Goal: Contribute content: Add original content to the website for others to see

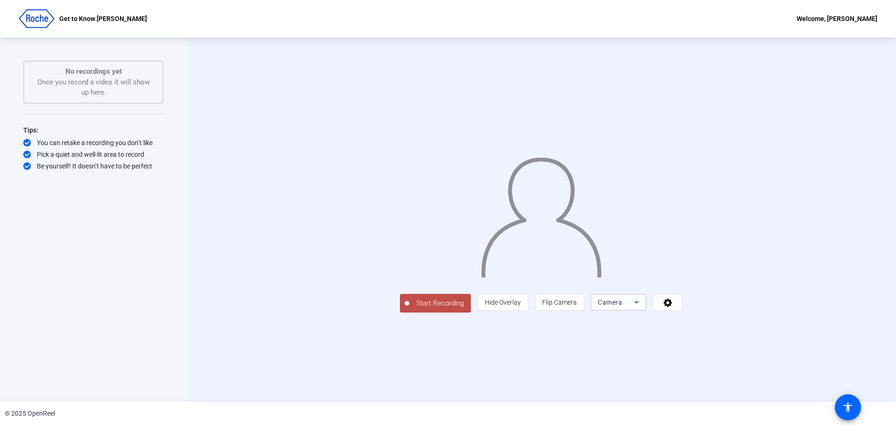
click at [642, 308] on icon at bounding box center [636, 302] width 11 height 11
click at [788, 368] on div at bounding box center [448, 212] width 896 height 425
click at [672, 307] on icon at bounding box center [667, 303] width 8 height 8
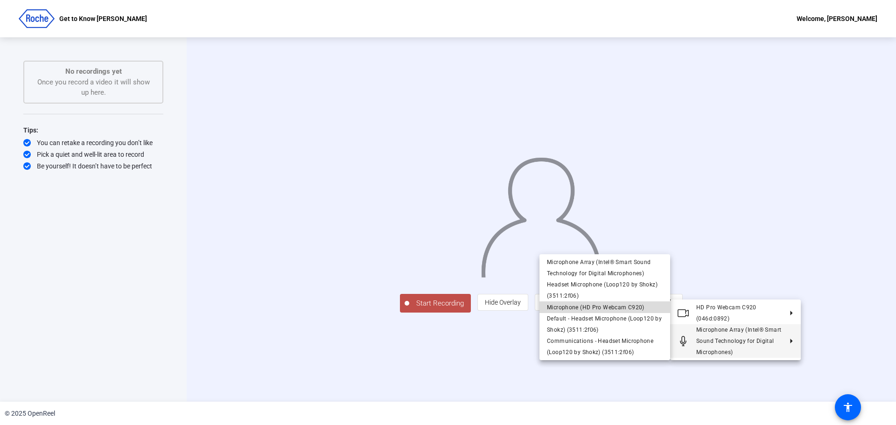
click at [618, 305] on span "Microphone (HD Pro Webcam C920)" at bounding box center [596, 307] width 98 height 7
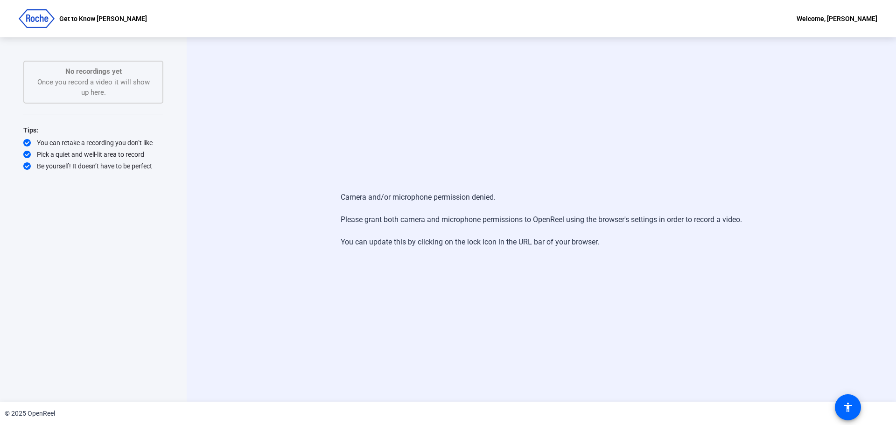
click at [559, 318] on div "Camera and/or microphone permission denied. Please grant both camera and microp…" at bounding box center [541, 219] width 709 height 364
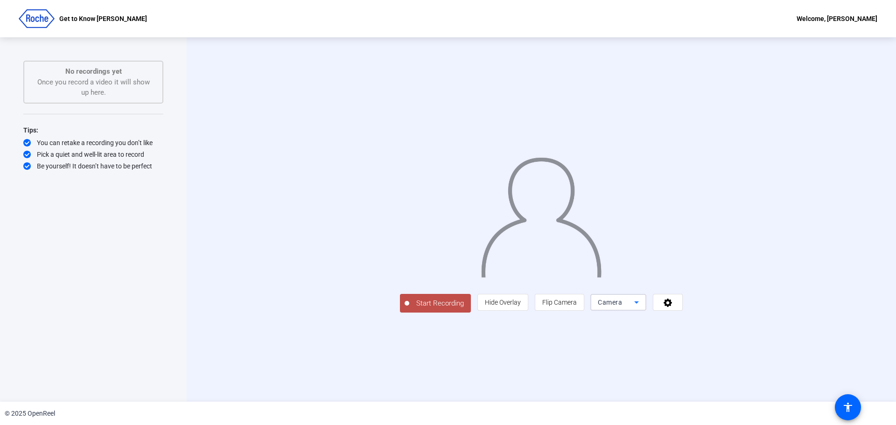
click at [639, 304] on icon at bounding box center [636, 302] width 5 height 2
click at [789, 365] on div at bounding box center [448, 212] width 896 height 425
click at [672, 307] on icon at bounding box center [667, 303] width 8 height 8
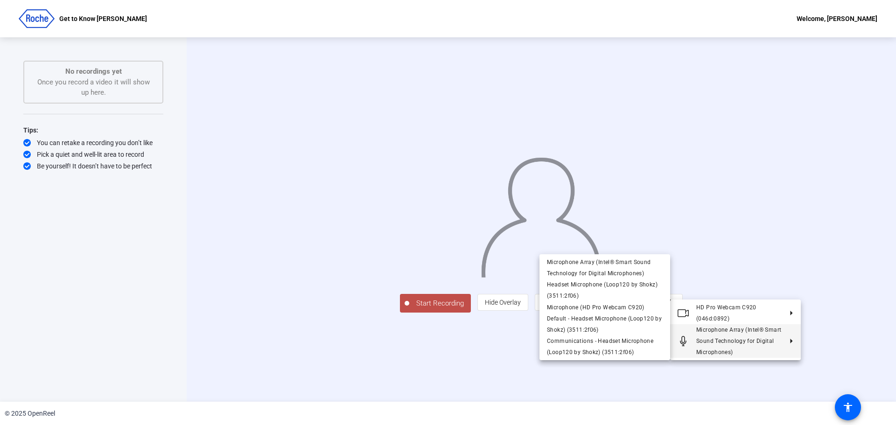
click at [822, 220] on div at bounding box center [448, 212] width 896 height 425
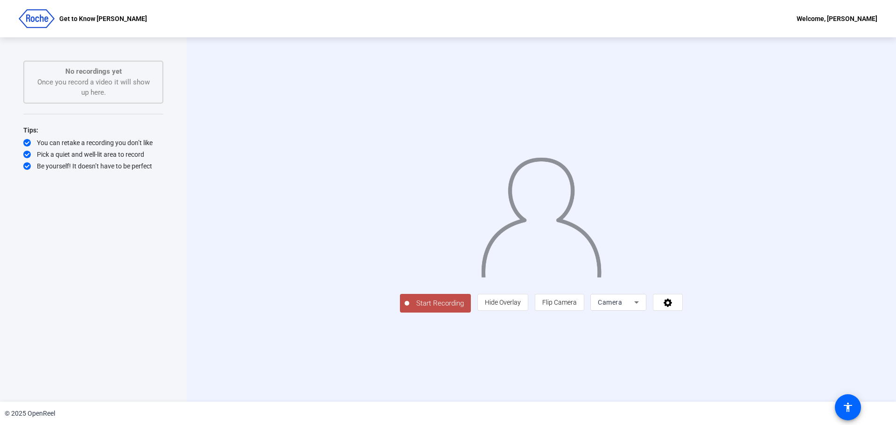
click at [409, 309] on span "Start Recording" at bounding box center [440, 303] width 62 height 11
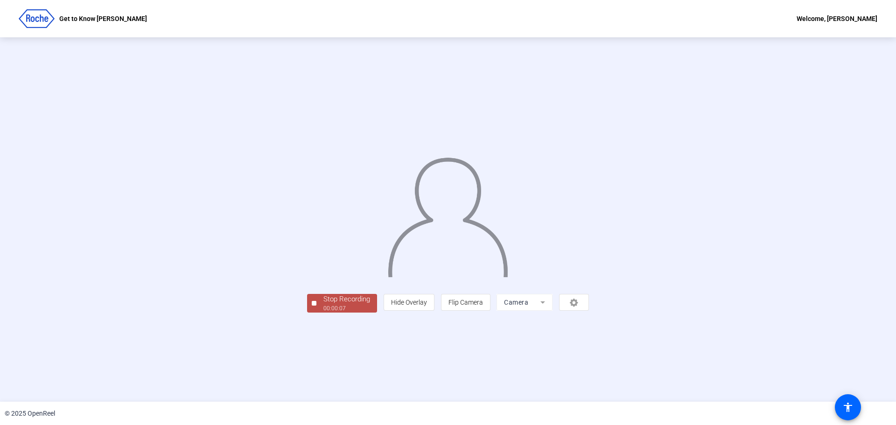
click at [316, 313] on span "Stop Recording 00:00:07" at bounding box center [346, 303] width 61 height 19
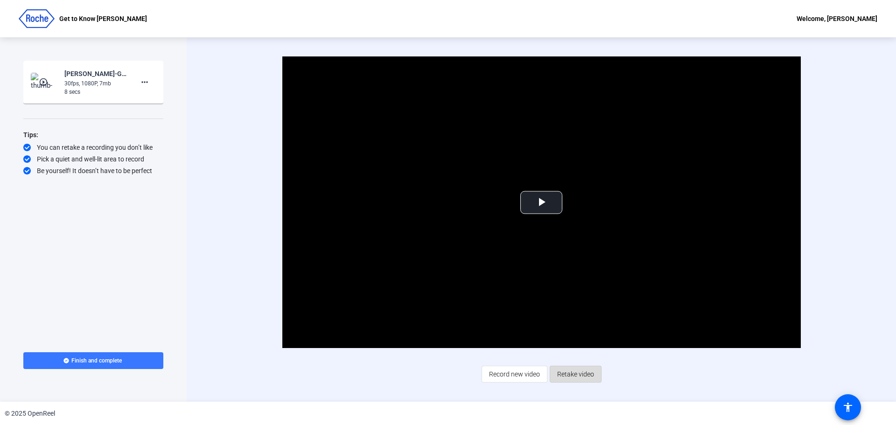
click at [575, 374] on span "Retake video" at bounding box center [575, 374] width 37 height 18
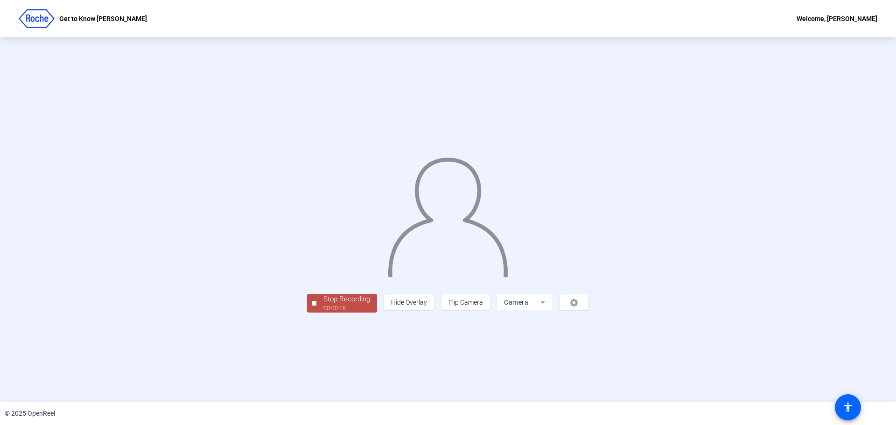
click at [323, 313] on div "00:00:18" at bounding box center [346, 308] width 47 height 8
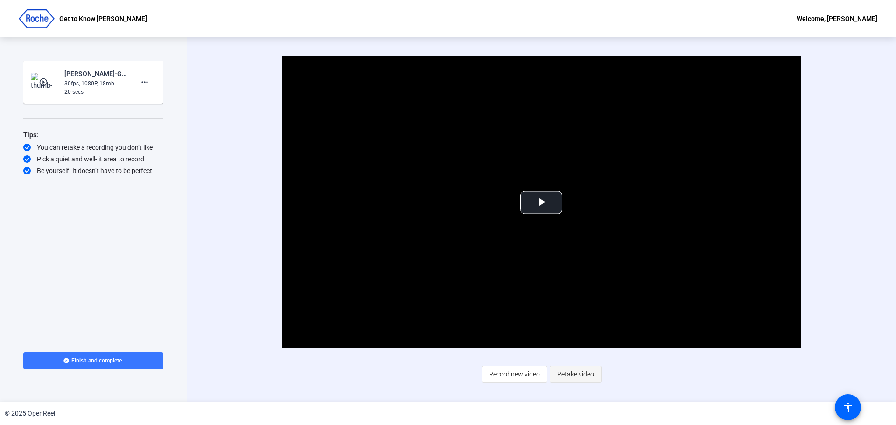
click at [569, 372] on span "Retake video" at bounding box center [575, 374] width 37 height 18
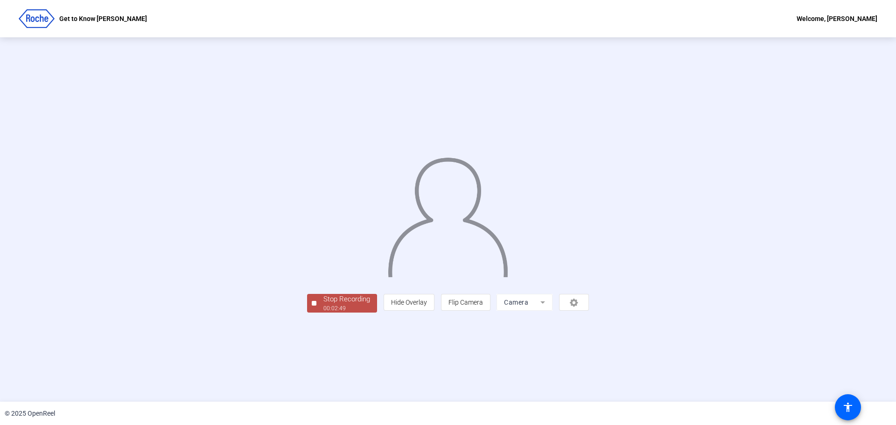
click at [323, 305] on div "Stop Recording" at bounding box center [346, 299] width 47 height 11
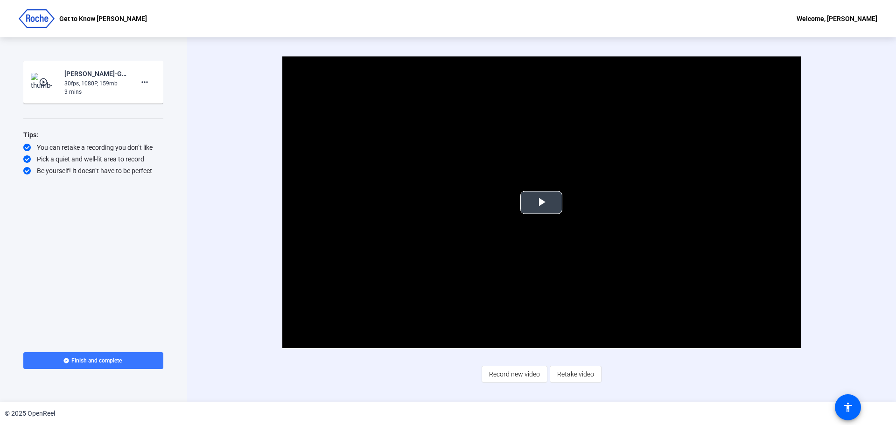
click at [541, 202] on span "Video Player" at bounding box center [541, 202] width 0 height 0
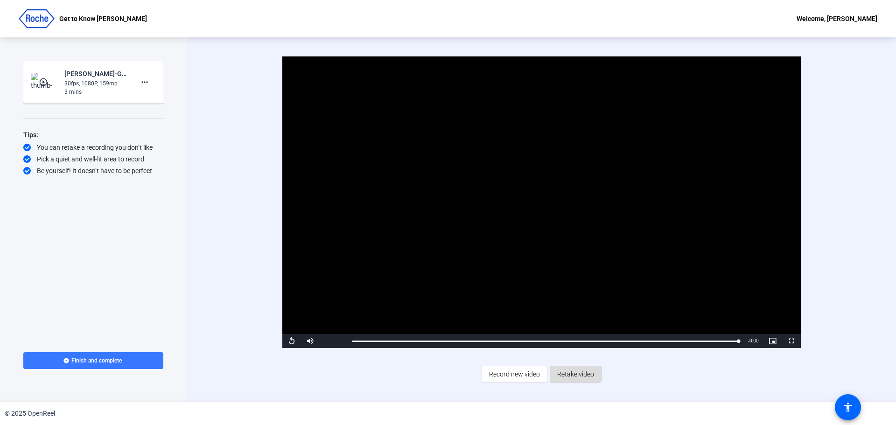
click at [567, 372] on span "Retake video" at bounding box center [575, 374] width 37 height 18
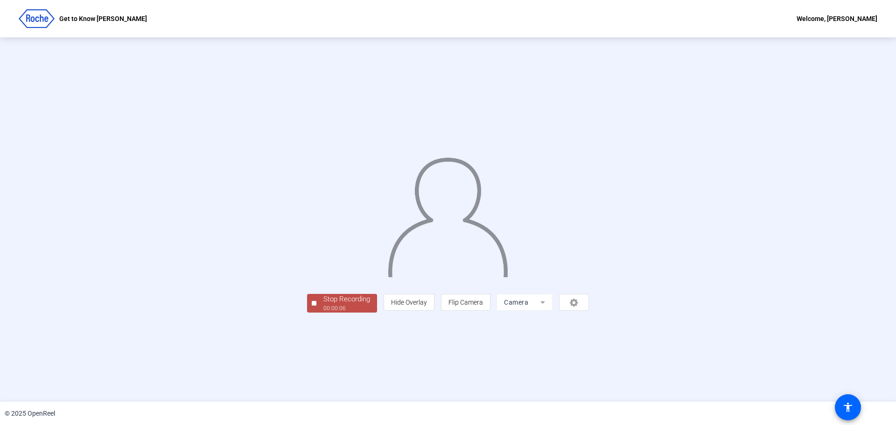
click at [323, 313] on div "00:00:06" at bounding box center [346, 308] width 47 height 8
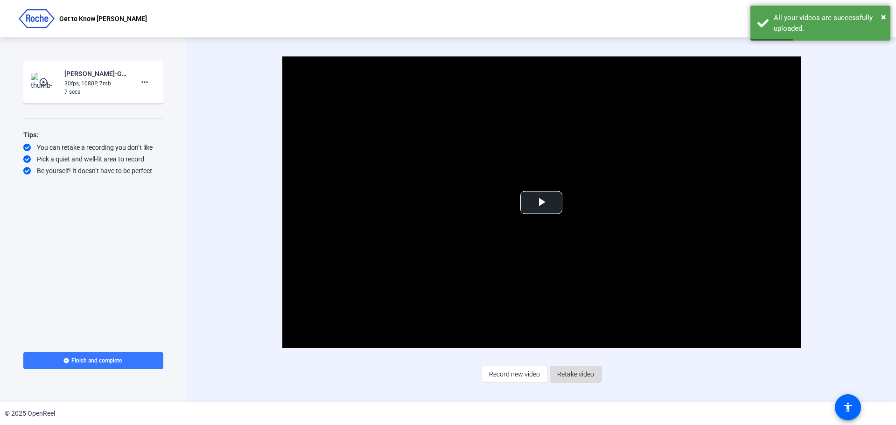
click at [568, 372] on span "Retake video" at bounding box center [575, 374] width 37 height 18
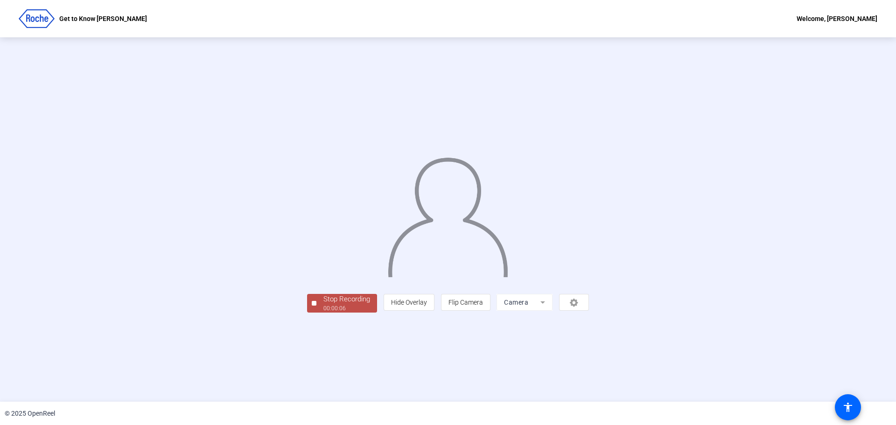
click at [323, 305] on div "Stop Recording" at bounding box center [346, 299] width 47 height 11
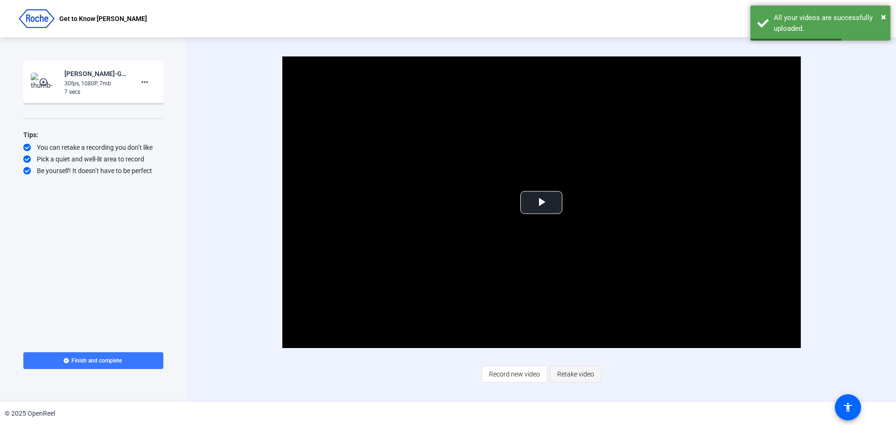
click at [572, 370] on span "Retake video" at bounding box center [575, 374] width 37 height 18
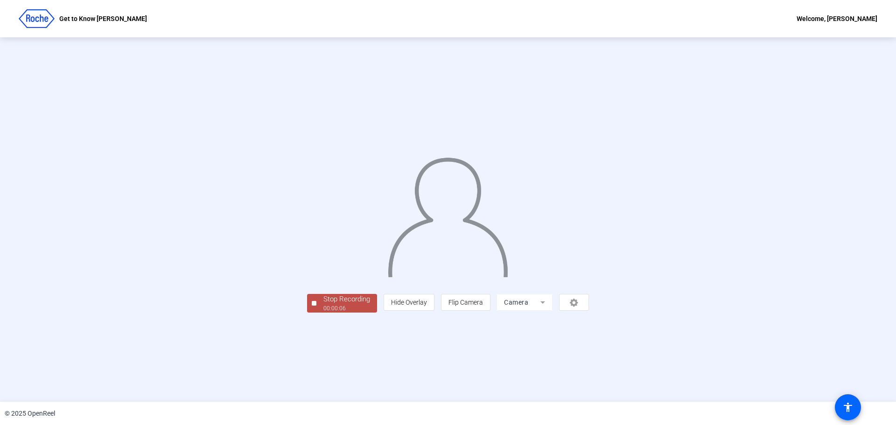
click at [323, 313] on div "00:00:06" at bounding box center [346, 308] width 47 height 8
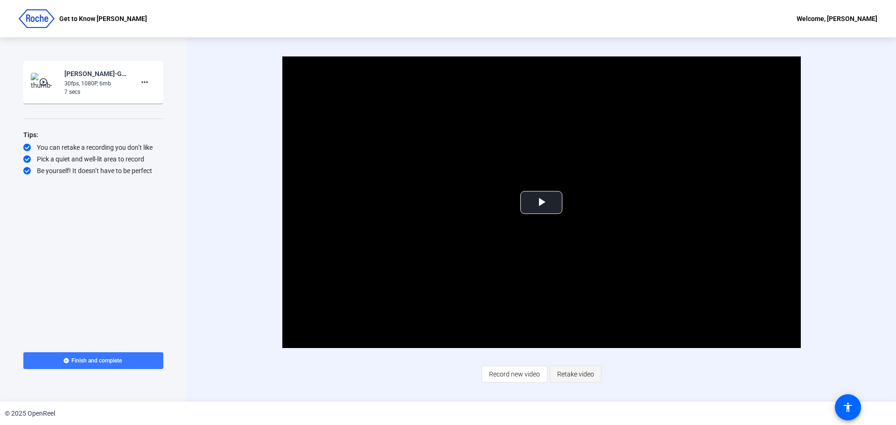
click at [573, 373] on span "Retake video" at bounding box center [575, 374] width 37 height 18
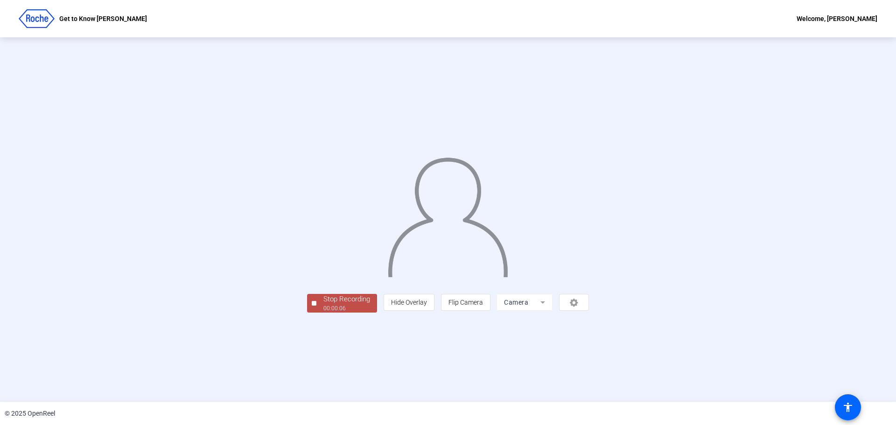
click at [323, 305] on div "Stop Recording" at bounding box center [346, 299] width 47 height 11
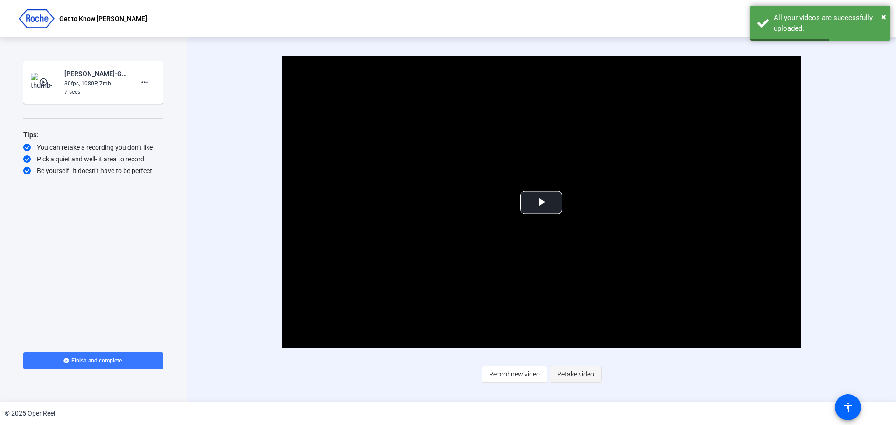
click at [574, 372] on span "Retake video" at bounding box center [575, 374] width 37 height 18
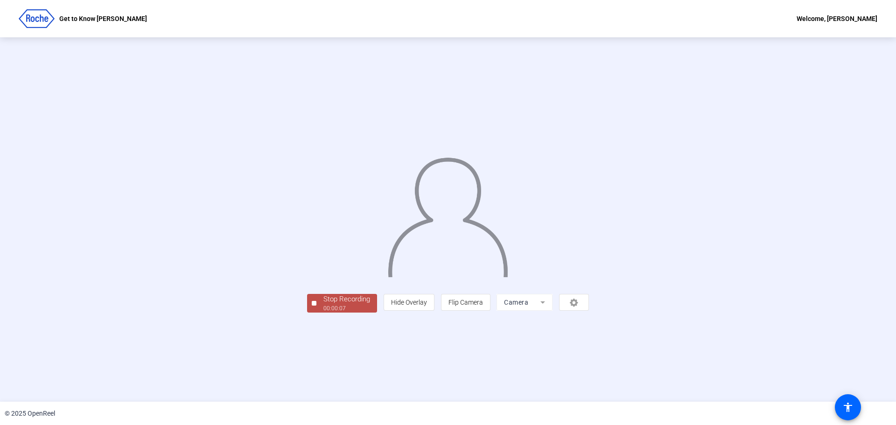
click at [323, 313] on div "00:00:07" at bounding box center [346, 308] width 47 height 8
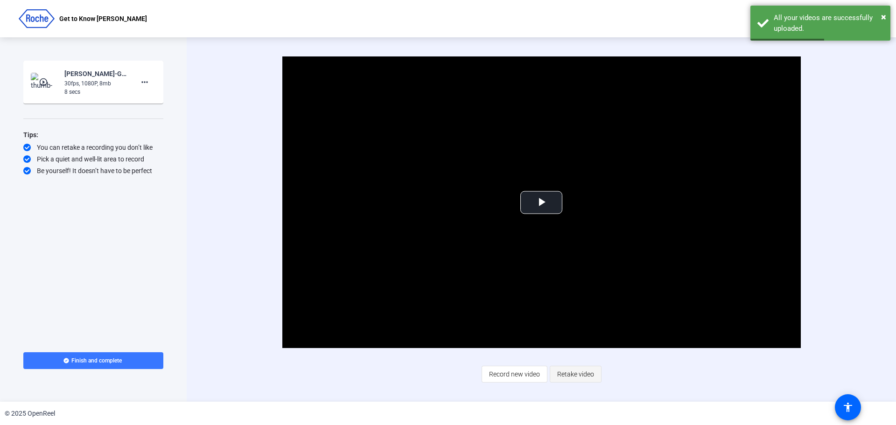
click at [569, 375] on span "Retake video" at bounding box center [575, 374] width 37 height 18
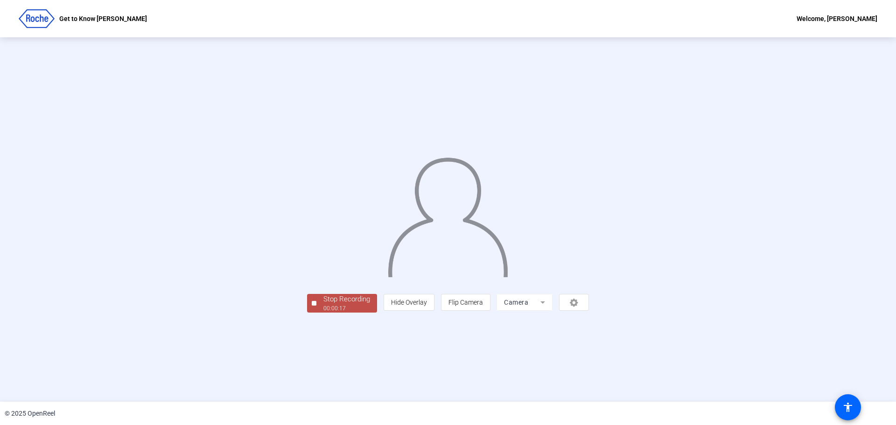
click at [323, 305] on div "Stop Recording" at bounding box center [346, 299] width 47 height 11
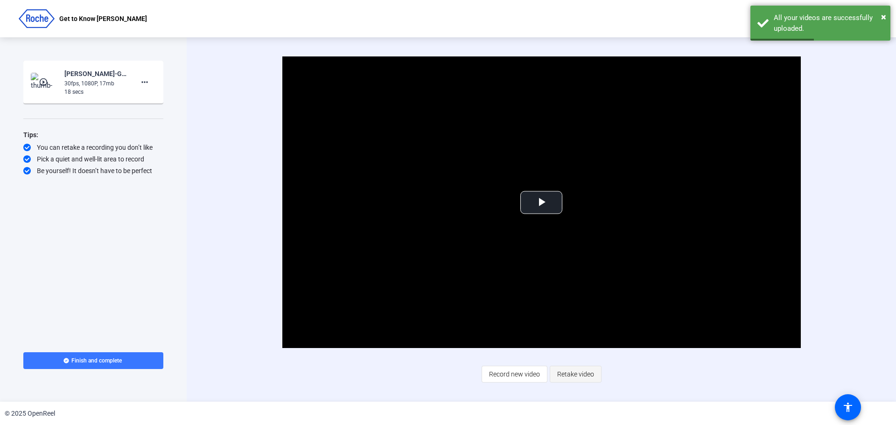
click at [566, 373] on span "Retake video" at bounding box center [575, 374] width 37 height 18
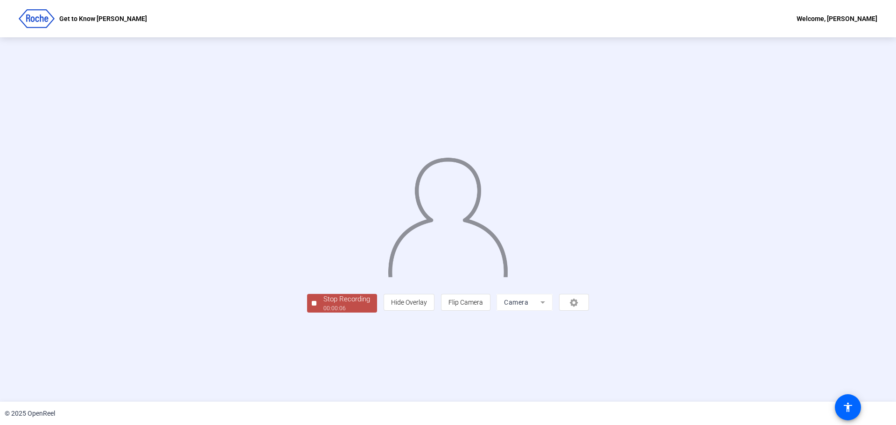
click at [323, 313] on div "00:00:06" at bounding box center [346, 308] width 47 height 8
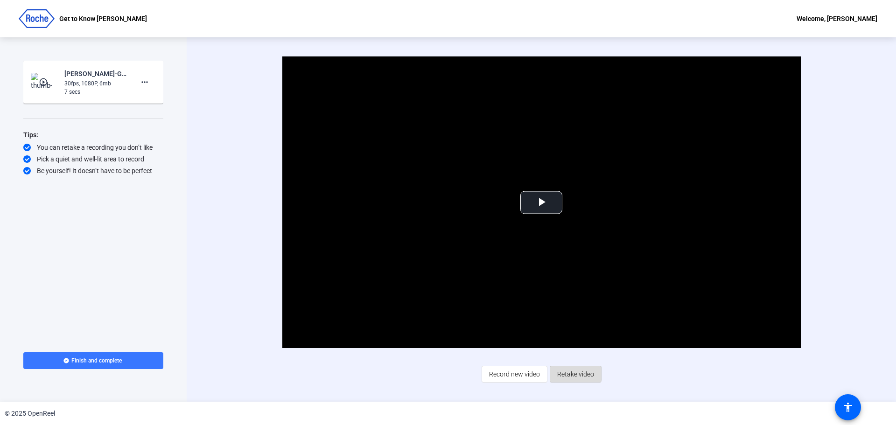
click at [569, 372] on span "Retake video" at bounding box center [575, 374] width 37 height 18
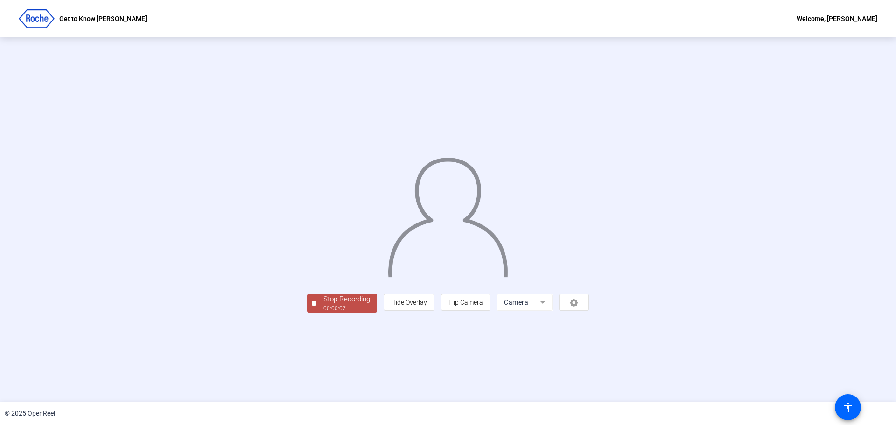
click at [323, 313] on div "00:00:07" at bounding box center [346, 308] width 47 height 8
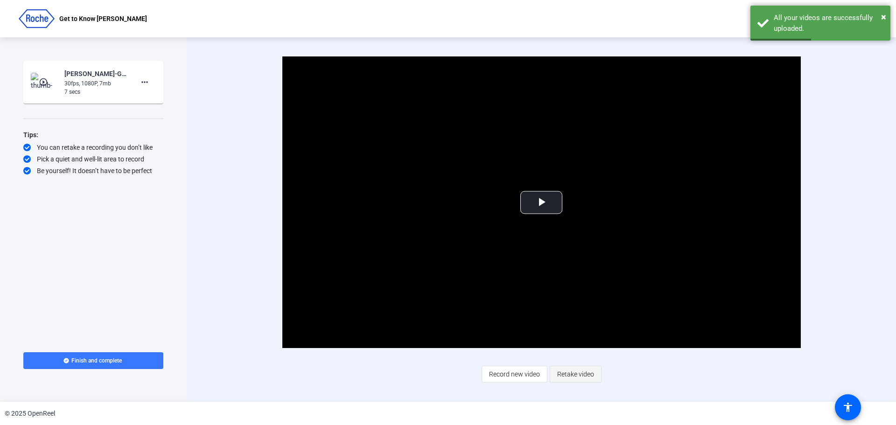
click at [571, 370] on span "Retake video" at bounding box center [575, 374] width 37 height 18
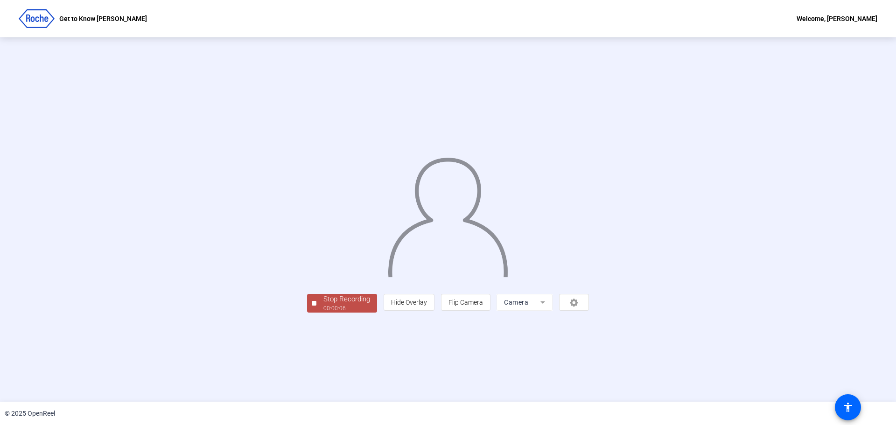
click at [323, 305] on div "Stop Recording" at bounding box center [346, 299] width 47 height 11
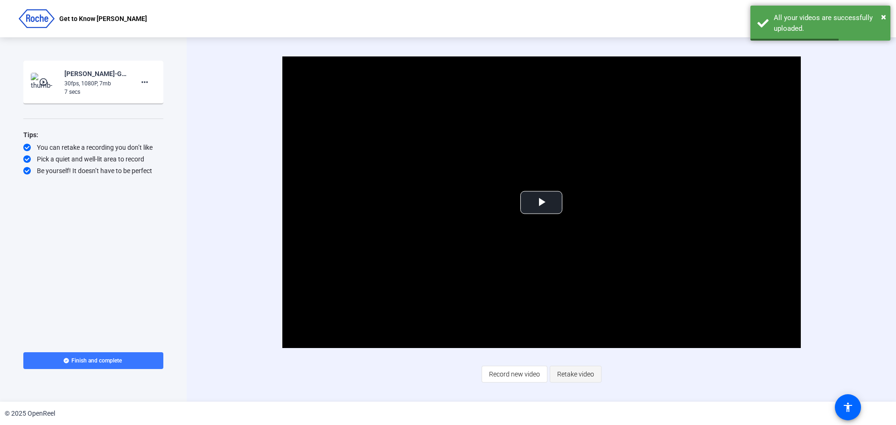
click at [572, 374] on span "Retake video" at bounding box center [575, 374] width 37 height 18
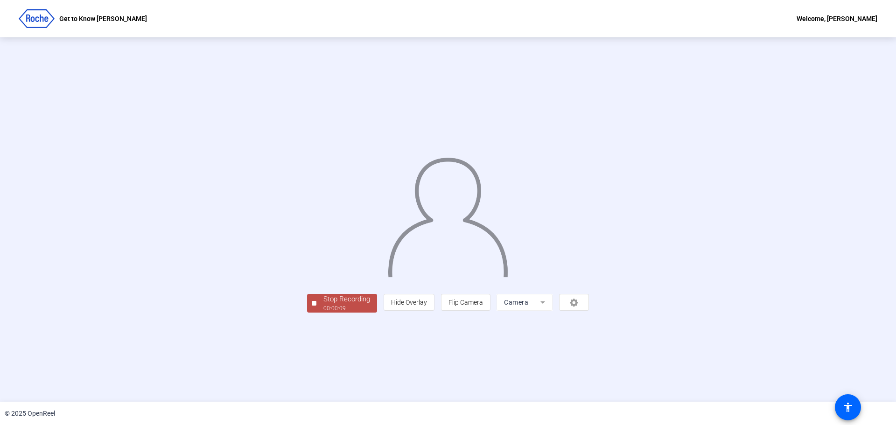
click at [323, 313] on div "00:00:09" at bounding box center [346, 308] width 47 height 8
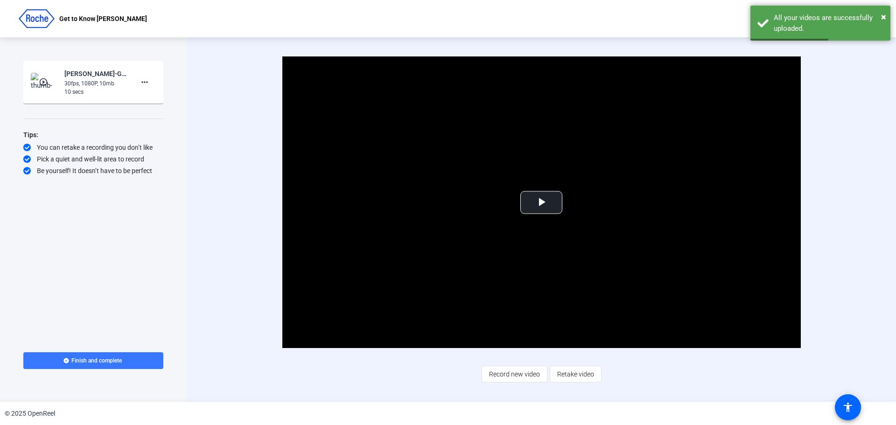
click at [569, 370] on span "Retake video" at bounding box center [575, 374] width 37 height 18
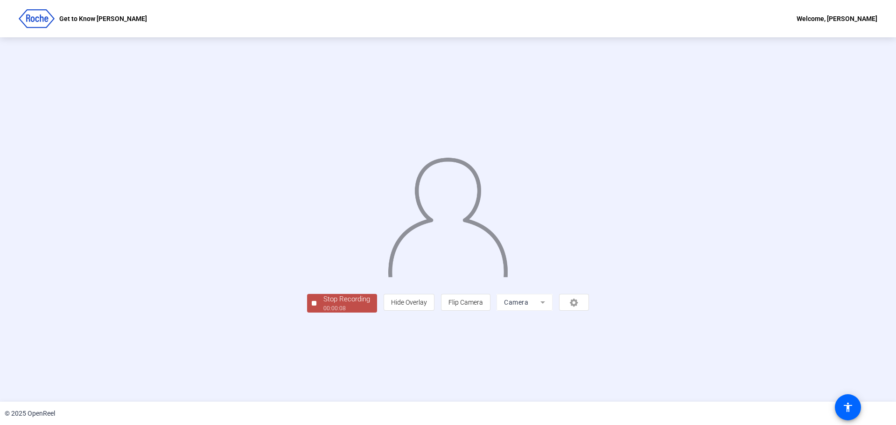
click at [323, 305] on div "Stop Recording" at bounding box center [346, 299] width 47 height 11
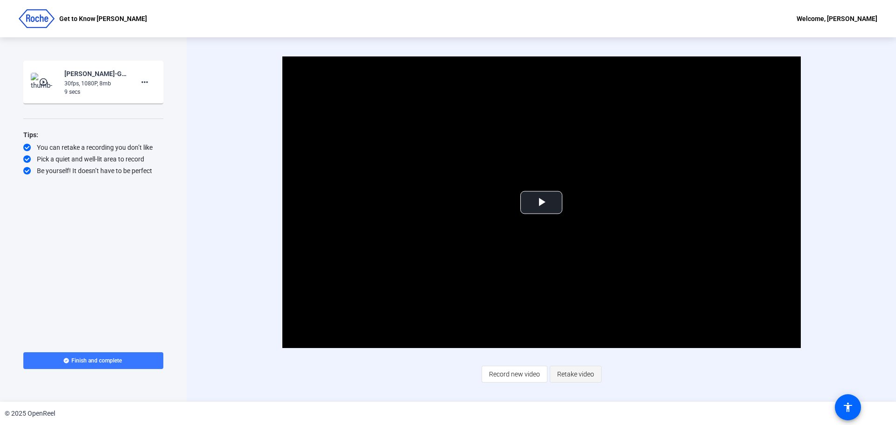
click at [573, 370] on span "Retake video" at bounding box center [575, 374] width 37 height 18
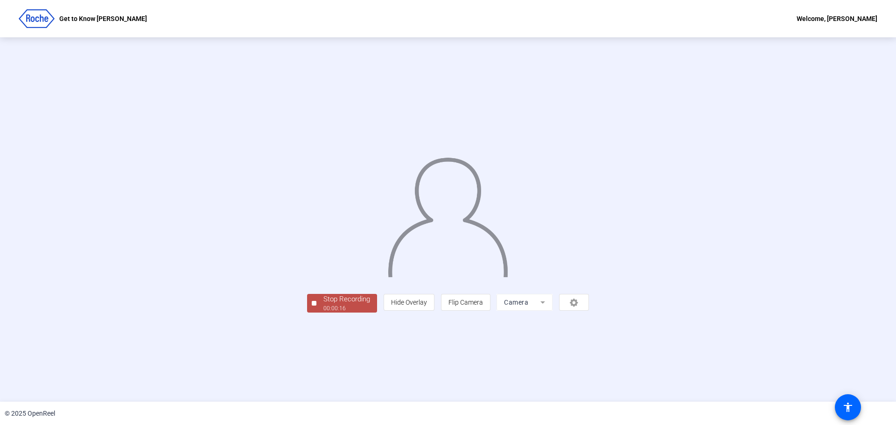
click at [323, 305] on div "Stop Recording" at bounding box center [346, 299] width 47 height 11
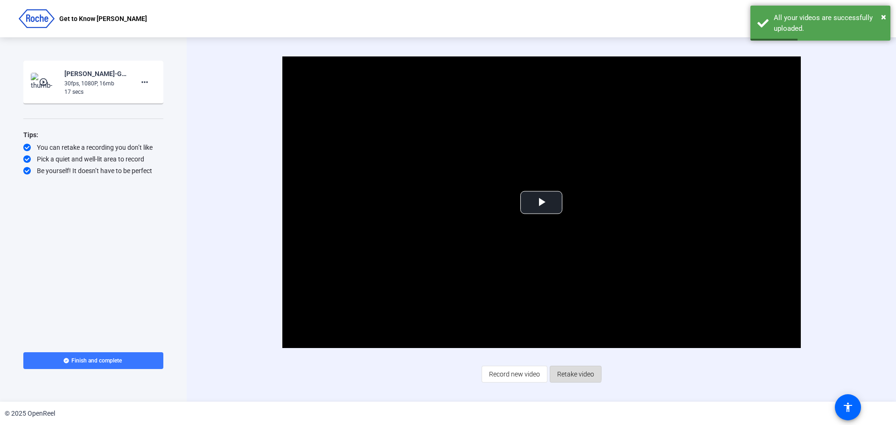
click at [563, 373] on span "Retake video" at bounding box center [575, 374] width 37 height 18
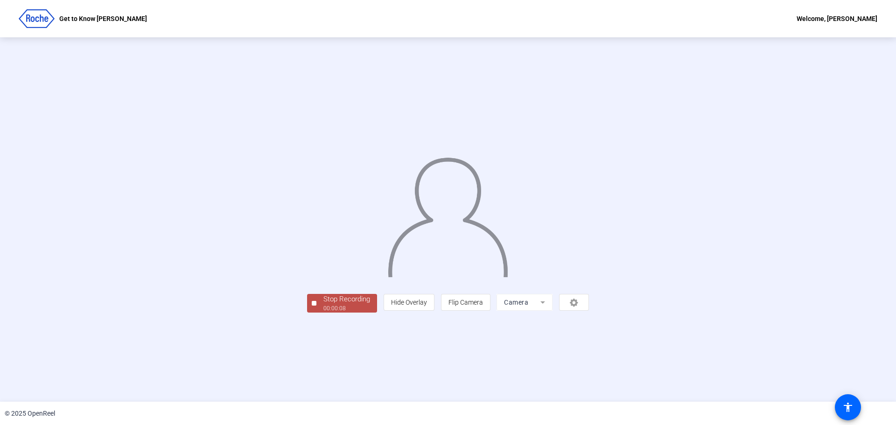
click at [323, 305] on div "Stop Recording" at bounding box center [346, 299] width 47 height 11
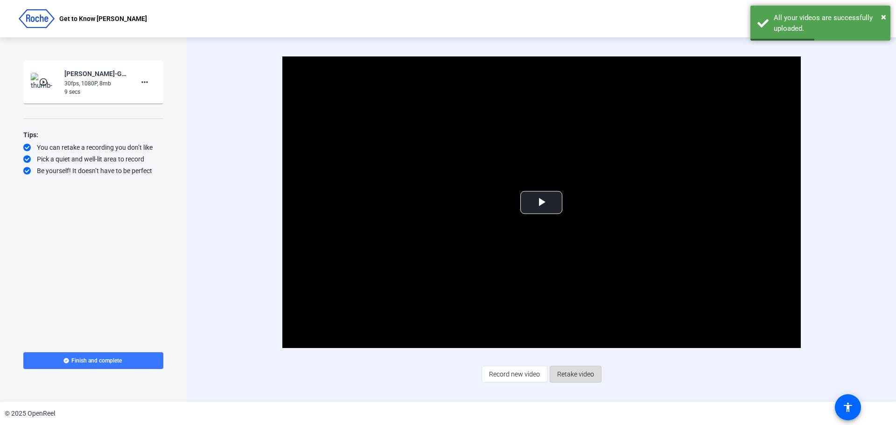
click at [573, 374] on span "Retake video" at bounding box center [575, 374] width 37 height 18
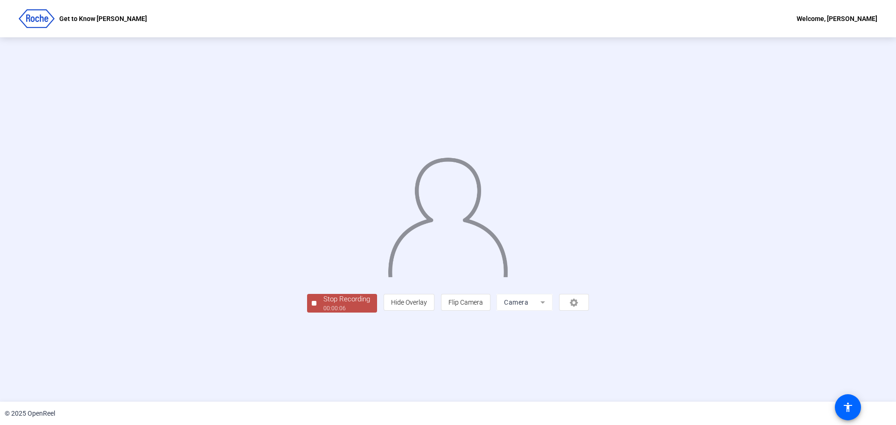
click at [323, 305] on div "Stop Recording" at bounding box center [346, 299] width 47 height 11
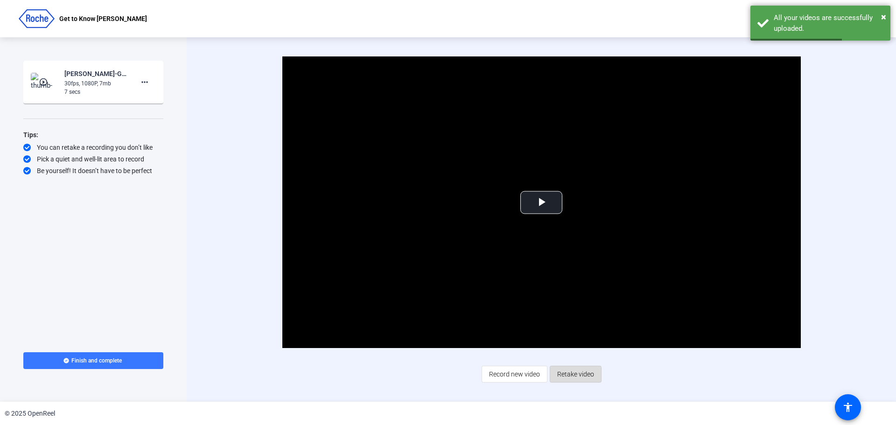
click at [567, 376] on span "Retake video" at bounding box center [575, 374] width 37 height 18
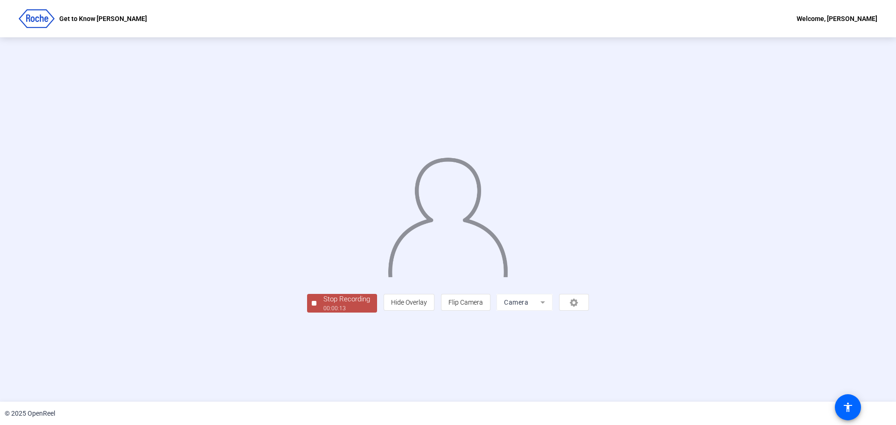
click at [323, 305] on div "Stop Recording" at bounding box center [346, 299] width 47 height 11
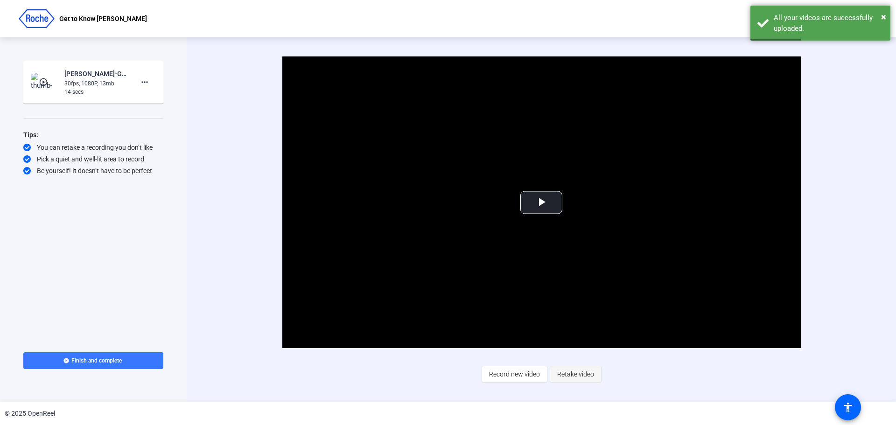
click at [571, 375] on span "Retake video" at bounding box center [575, 374] width 37 height 18
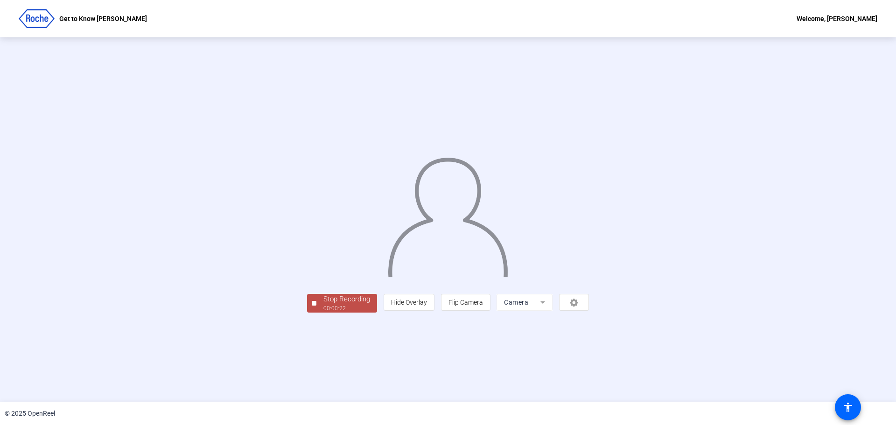
click at [323, 305] on div "Stop Recording" at bounding box center [346, 299] width 47 height 11
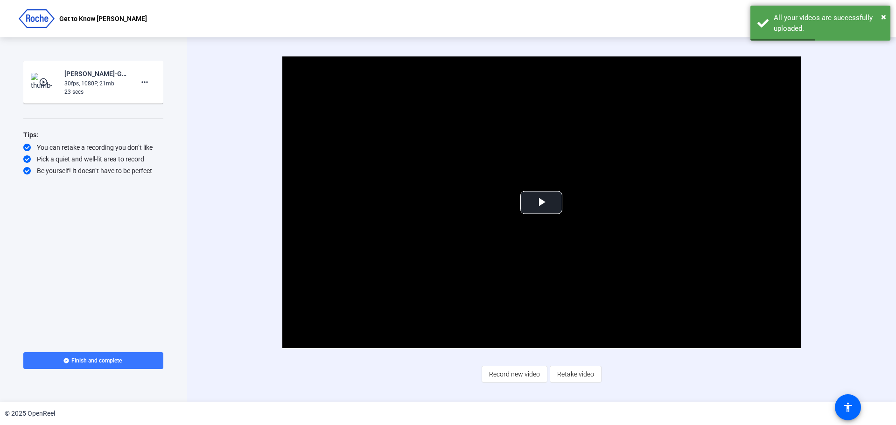
click at [565, 372] on span "Retake video" at bounding box center [575, 374] width 37 height 18
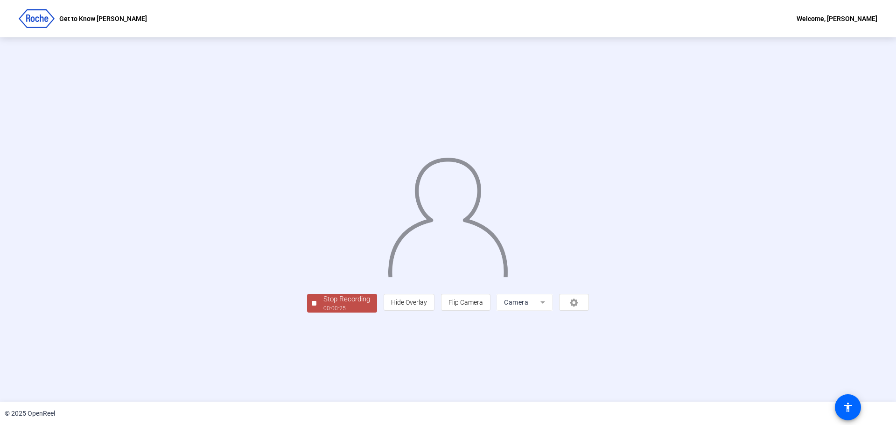
drag, startPoint x: 223, startPoint y: 373, endPoint x: 224, endPoint y: 367, distance: 6.3
click at [323, 313] on div "00:00:25" at bounding box center [346, 308] width 47 height 8
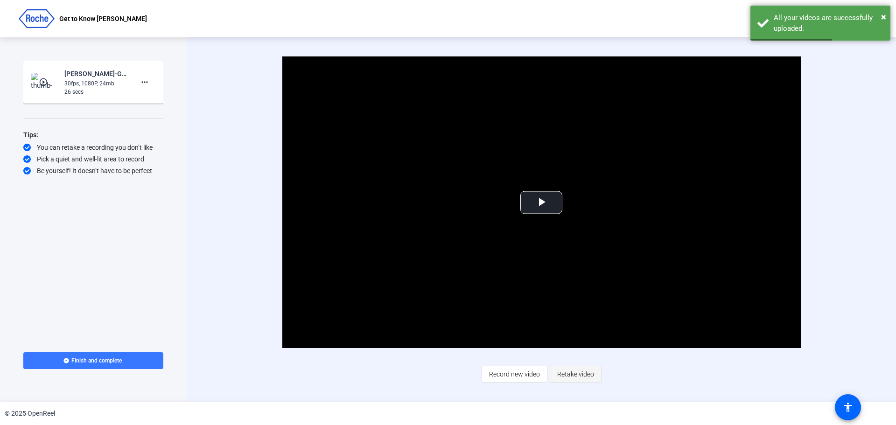
click at [581, 377] on span "Retake video" at bounding box center [575, 374] width 37 height 18
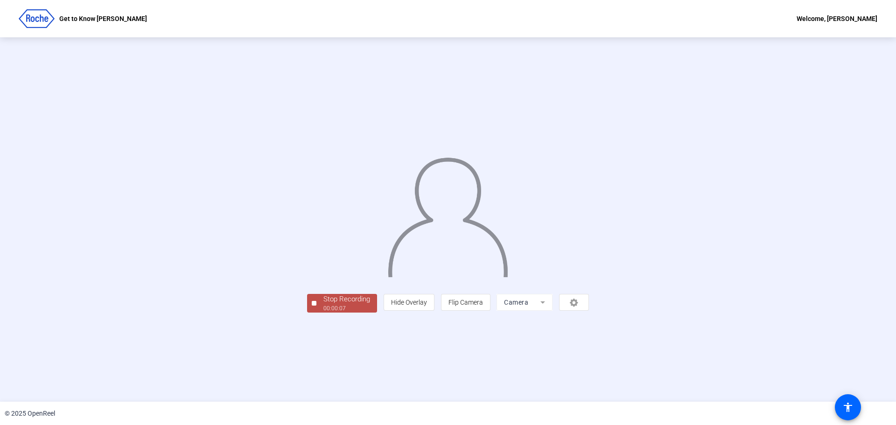
click at [323, 305] on div "Stop Recording" at bounding box center [346, 299] width 47 height 11
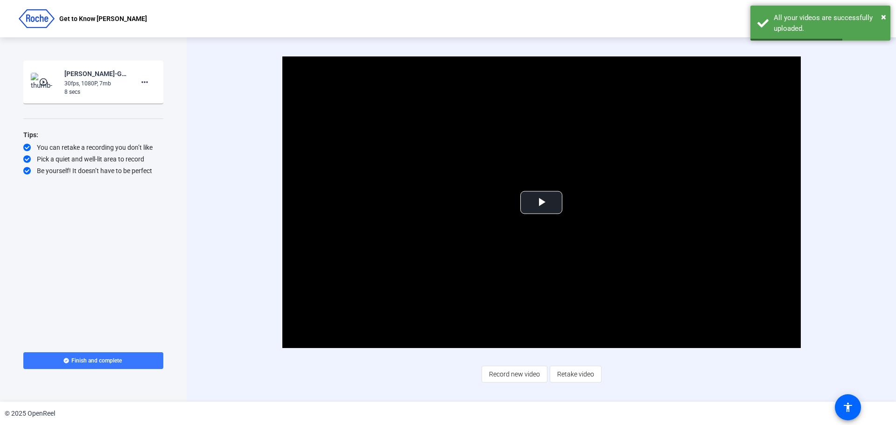
click at [570, 377] on span "Retake video" at bounding box center [575, 374] width 37 height 18
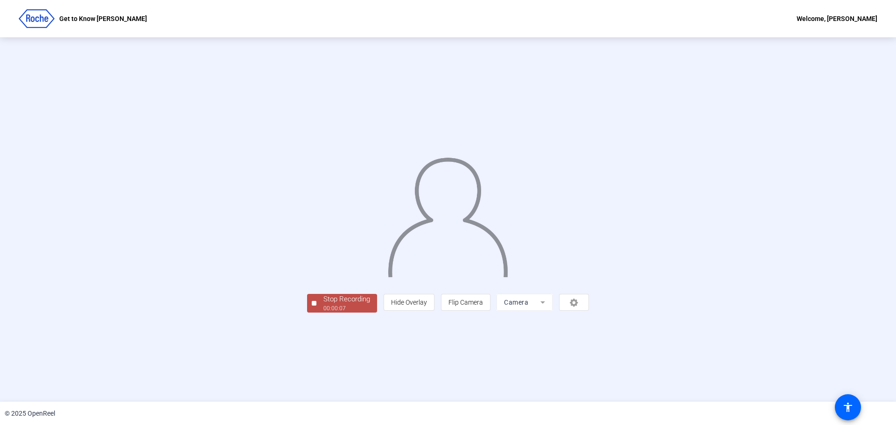
click at [323, 313] on div "00:00:07" at bounding box center [346, 308] width 47 height 8
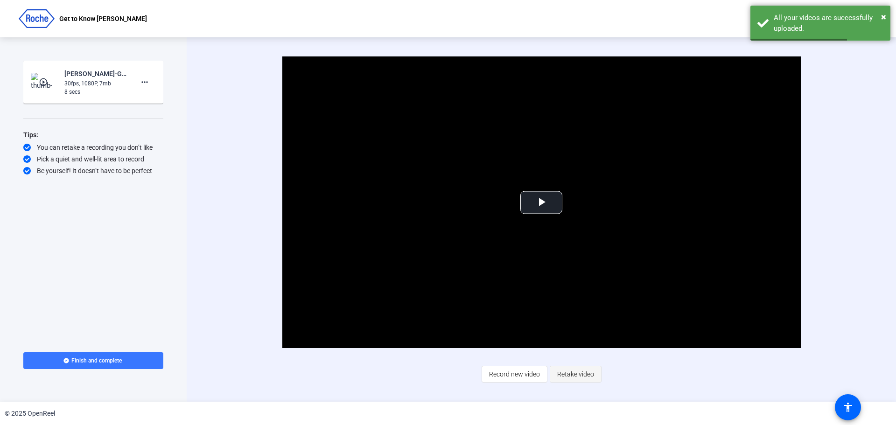
click at [577, 374] on span "Retake video" at bounding box center [575, 374] width 37 height 18
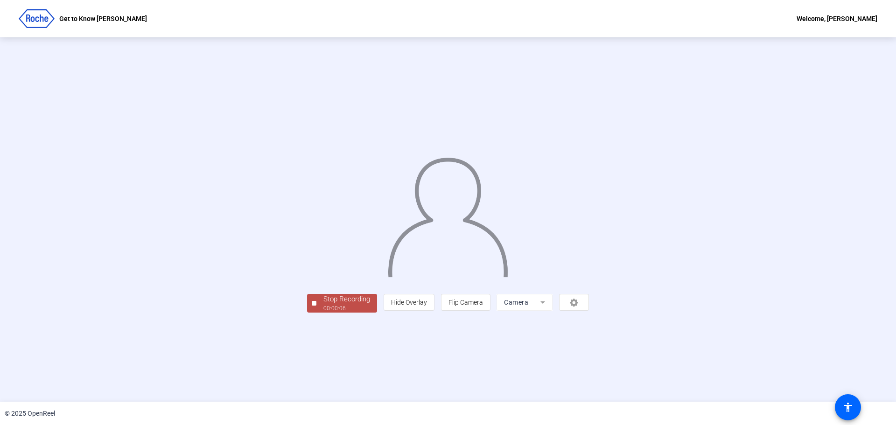
click at [323, 305] on div "Stop Recording" at bounding box center [346, 299] width 47 height 11
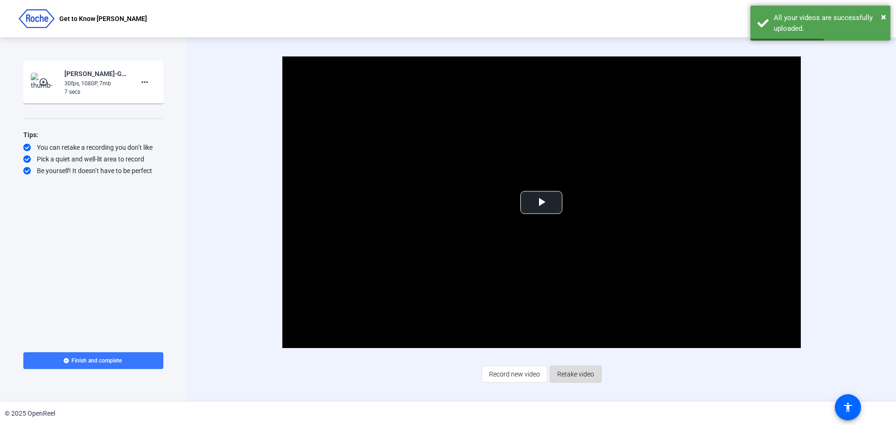
click at [565, 371] on span "Retake video" at bounding box center [575, 374] width 37 height 18
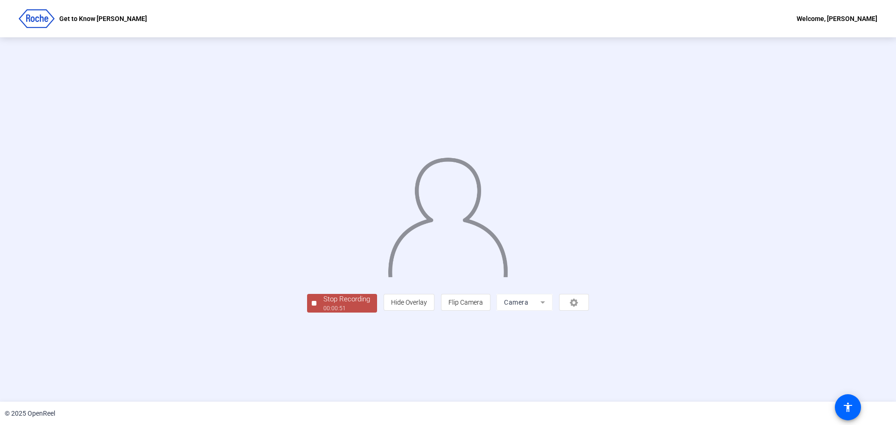
click at [323, 313] on div "00:00:51" at bounding box center [346, 308] width 47 height 8
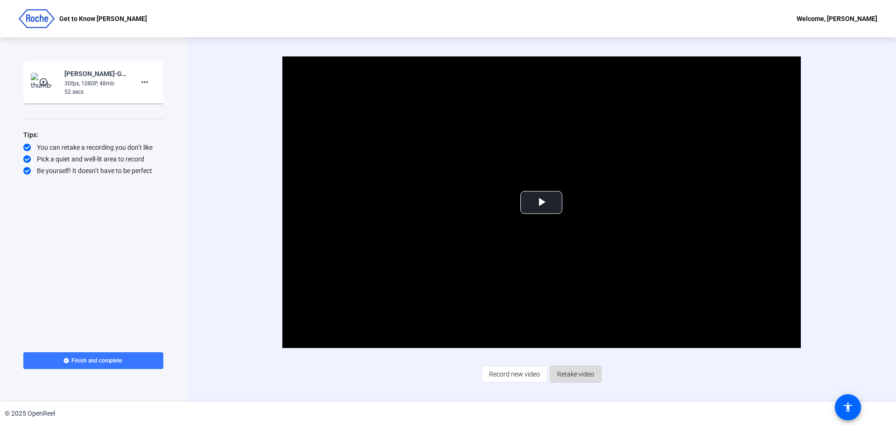
click at [561, 375] on span "Retake video" at bounding box center [575, 374] width 37 height 18
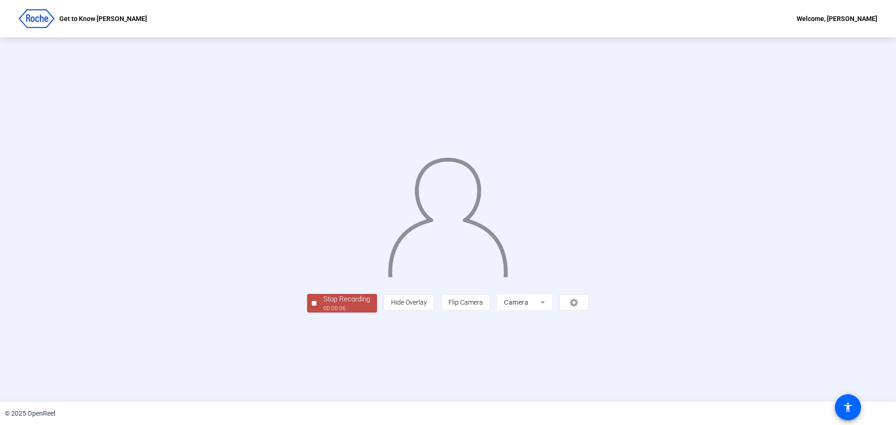
click at [323, 305] on div "Stop Recording" at bounding box center [346, 299] width 47 height 11
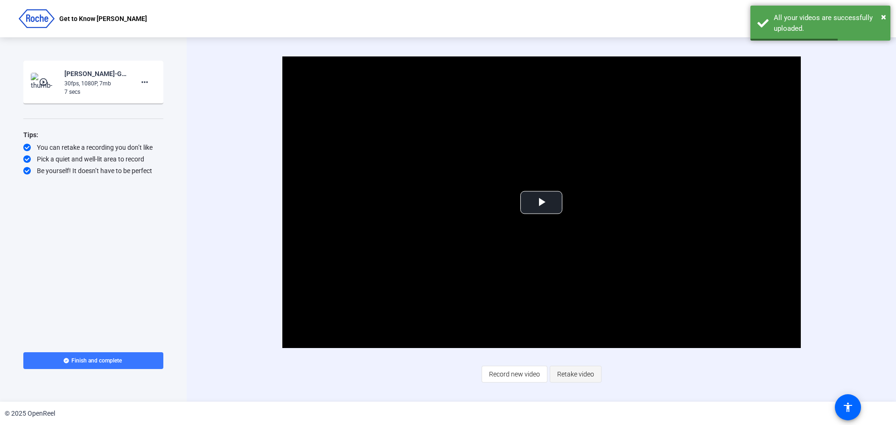
click at [571, 372] on span "Retake video" at bounding box center [575, 374] width 37 height 18
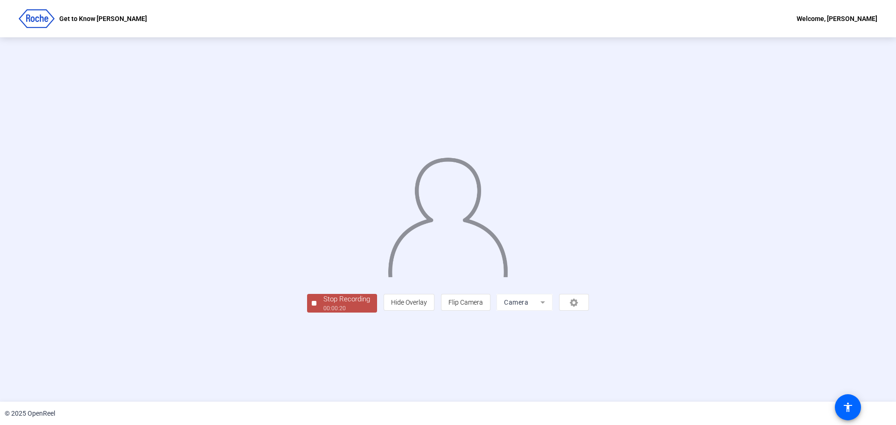
click at [323, 305] on div "Stop Recording" at bounding box center [346, 299] width 47 height 11
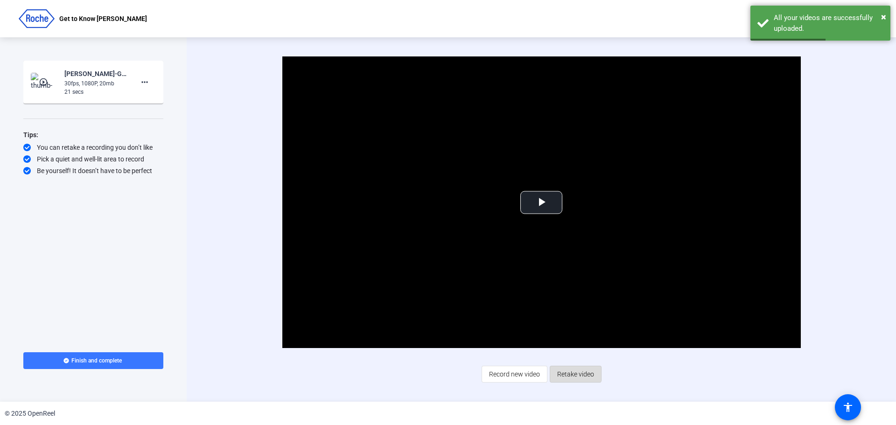
click at [574, 371] on span "Retake video" at bounding box center [575, 374] width 37 height 18
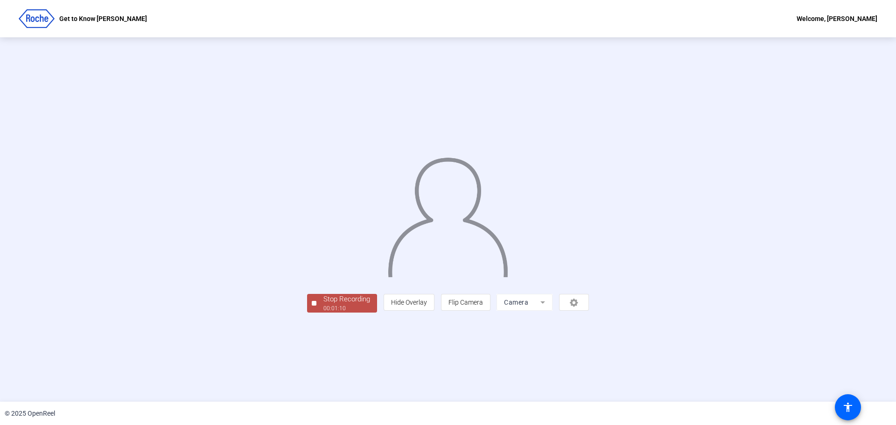
click at [316, 313] on span "Stop Recording 00:01:10" at bounding box center [346, 303] width 61 height 19
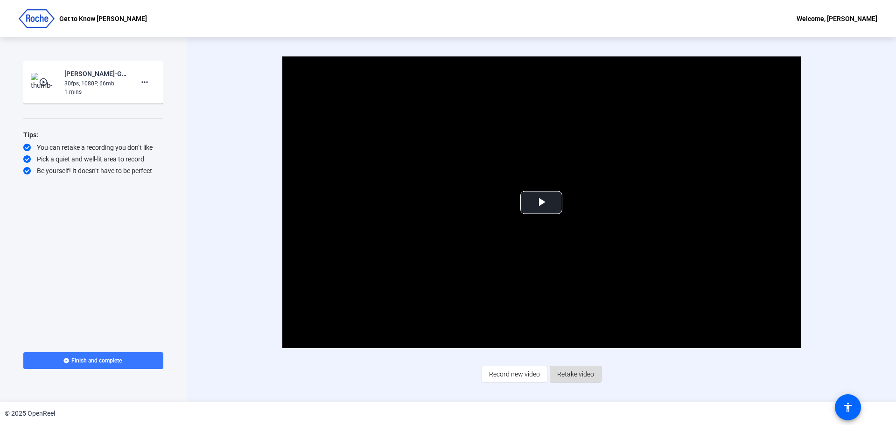
click at [560, 373] on span "Retake video" at bounding box center [575, 374] width 37 height 18
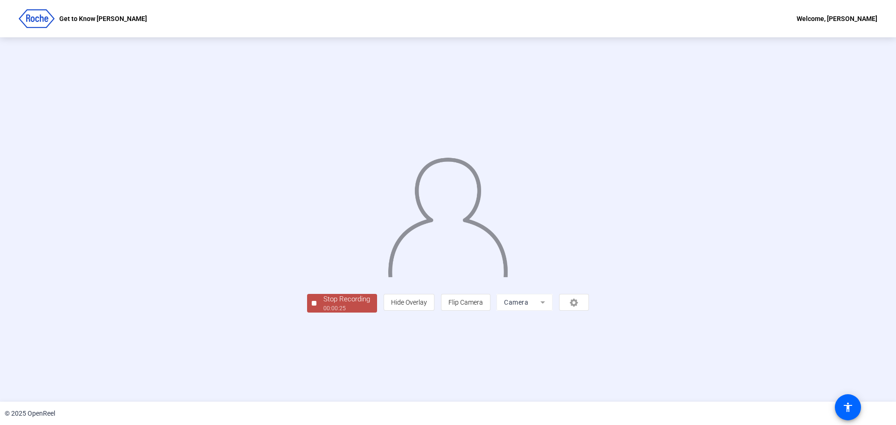
click at [323, 305] on div "Stop Recording" at bounding box center [346, 299] width 47 height 11
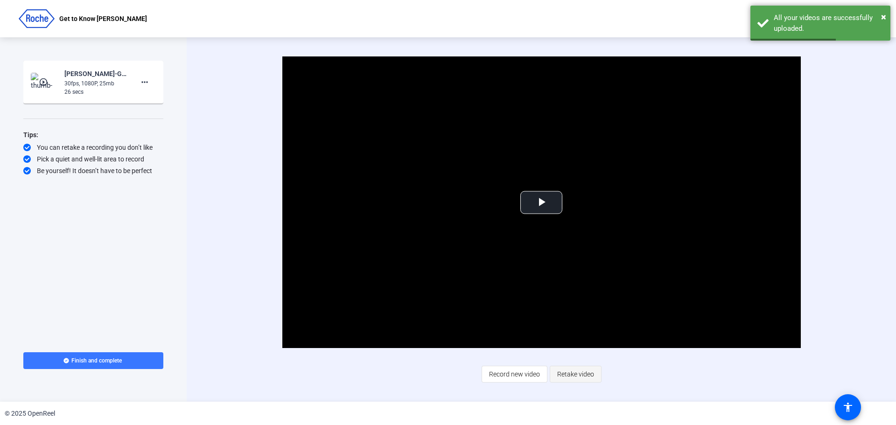
click at [584, 375] on span "Retake video" at bounding box center [575, 374] width 37 height 18
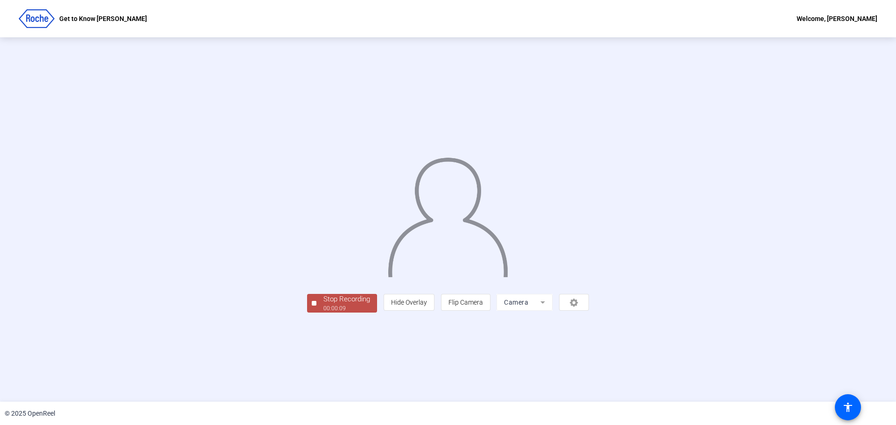
click at [323, 313] on div "00:00:09" at bounding box center [346, 308] width 47 height 8
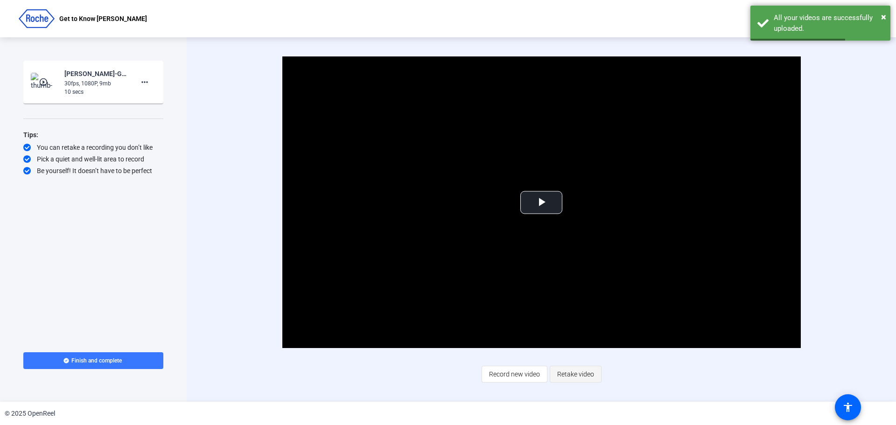
click at [581, 372] on span "Retake video" at bounding box center [575, 374] width 37 height 18
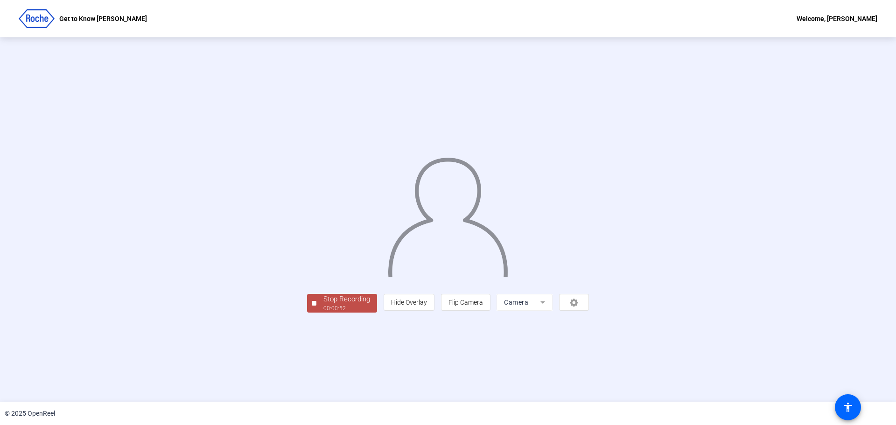
click at [323, 305] on div "Stop Recording" at bounding box center [346, 299] width 47 height 11
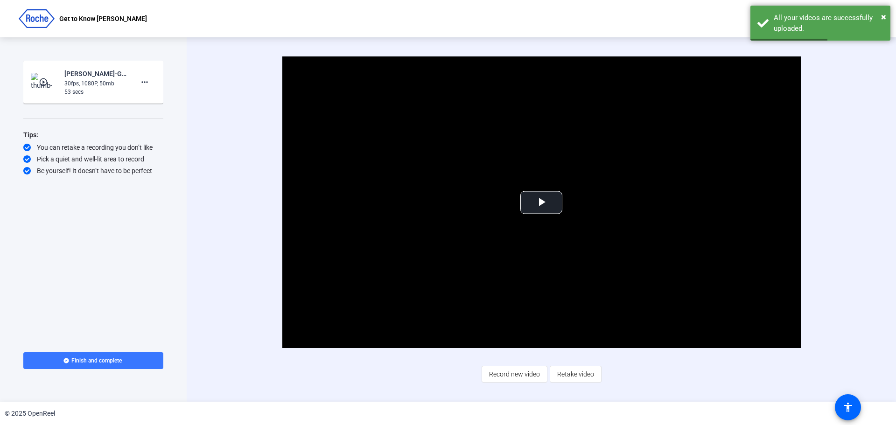
click at [571, 375] on span "Retake video" at bounding box center [575, 374] width 37 height 18
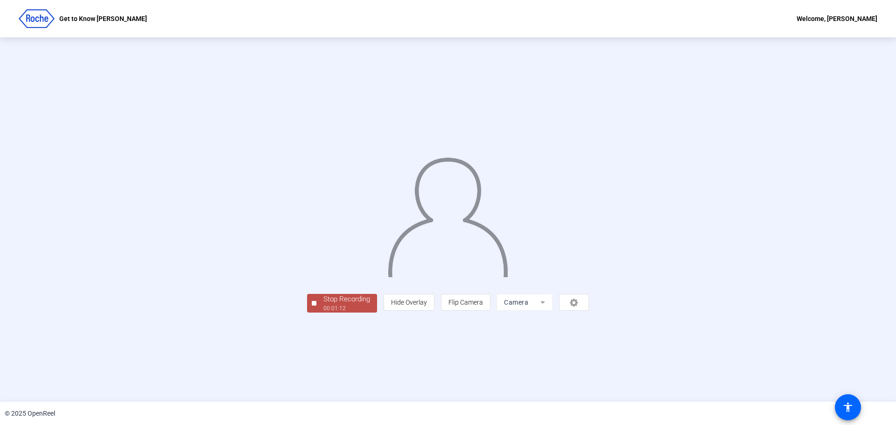
click at [323, 305] on div "Stop Recording" at bounding box center [346, 299] width 47 height 11
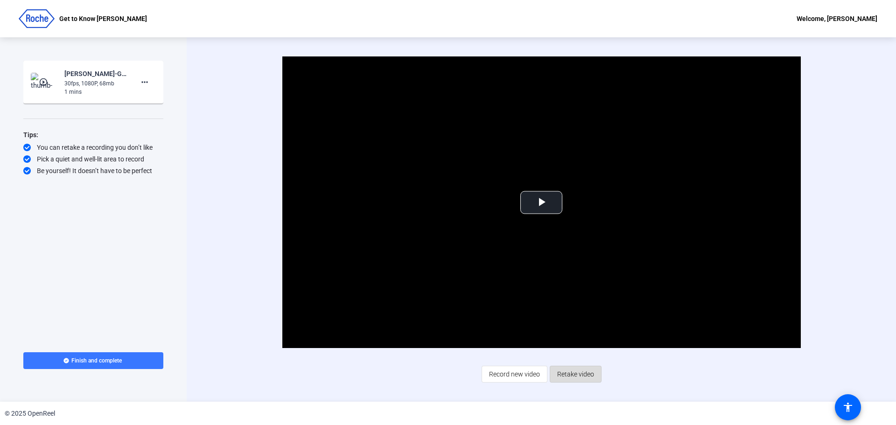
click at [565, 373] on span "Retake video" at bounding box center [575, 374] width 37 height 18
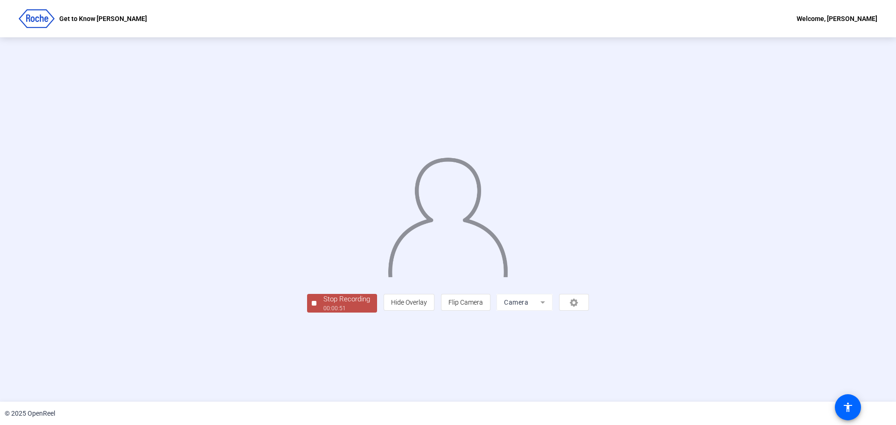
click at [316, 313] on span "Stop Recording 00:00:51" at bounding box center [346, 303] width 61 height 19
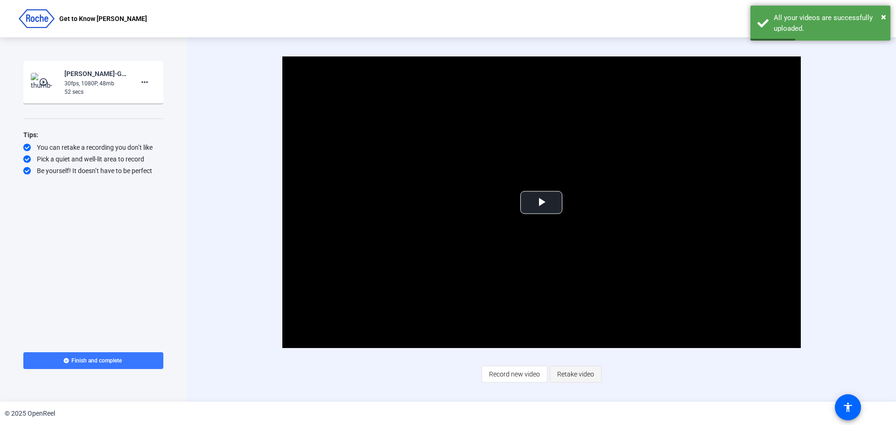
click at [564, 376] on span "Retake video" at bounding box center [575, 374] width 37 height 18
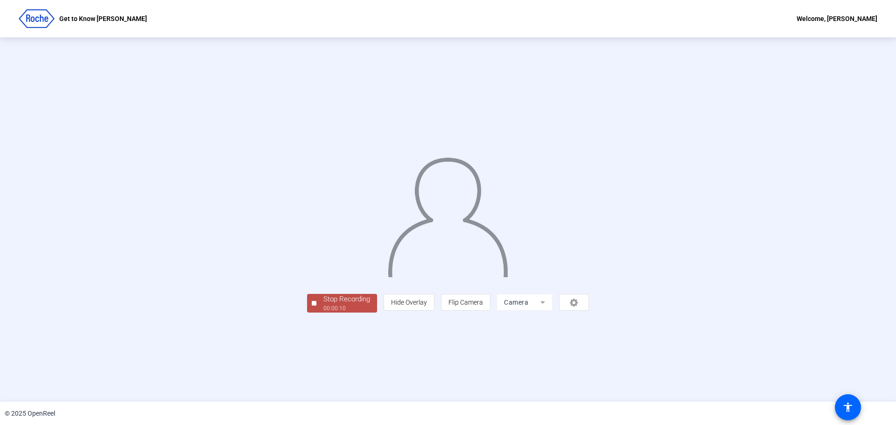
click at [323, 305] on div "Stop Recording" at bounding box center [346, 299] width 47 height 11
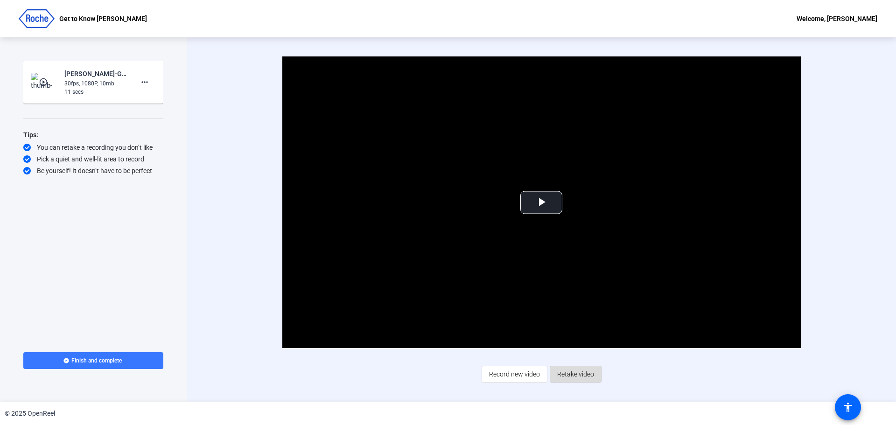
click at [581, 374] on span "Retake video" at bounding box center [575, 374] width 37 height 18
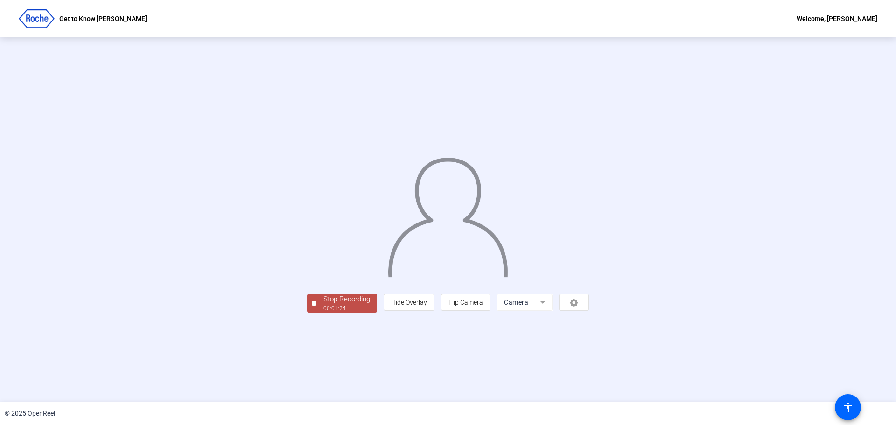
click at [323, 313] on div "00:01:24" at bounding box center [346, 308] width 47 height 8
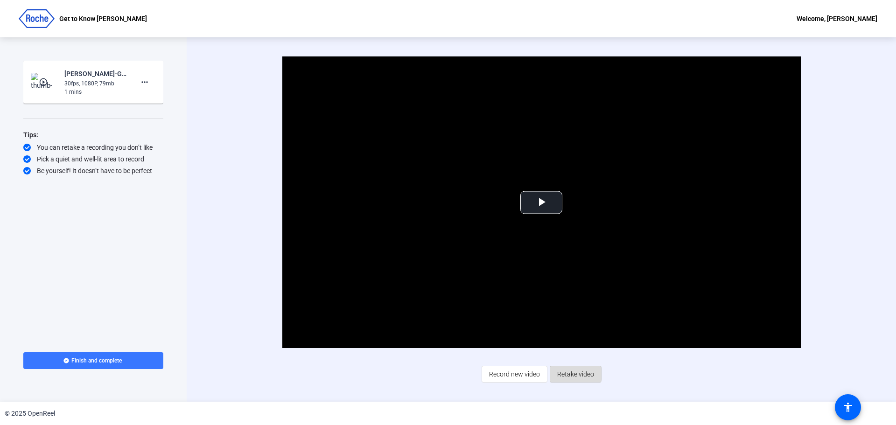
click at [570, 374] on span "Retake video" at bounding box center [575, 374] width 37 height 18
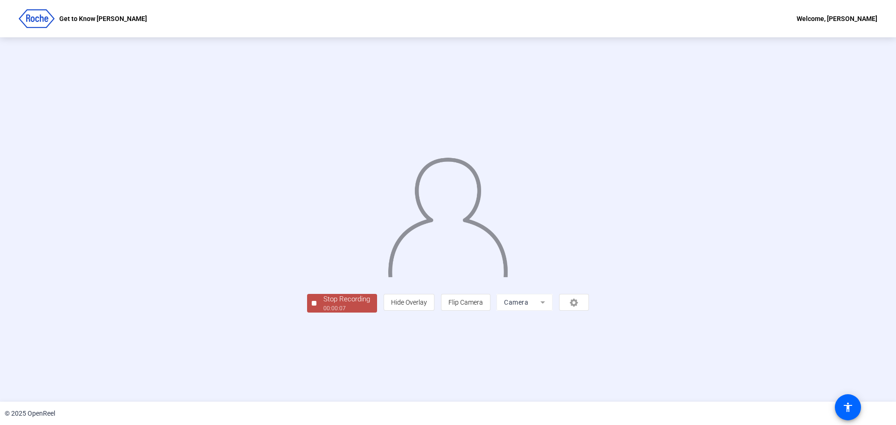
click at [323, 305] on div "Stop Recording" at bounding box center [346, 299] width 47 height 11
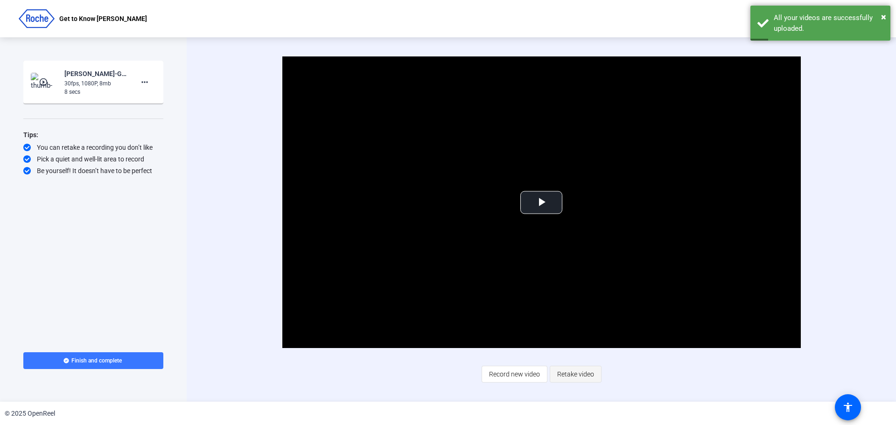
click at [568, 371] on span "Retake video" at bounding box center [575, 374] width 37 height 18
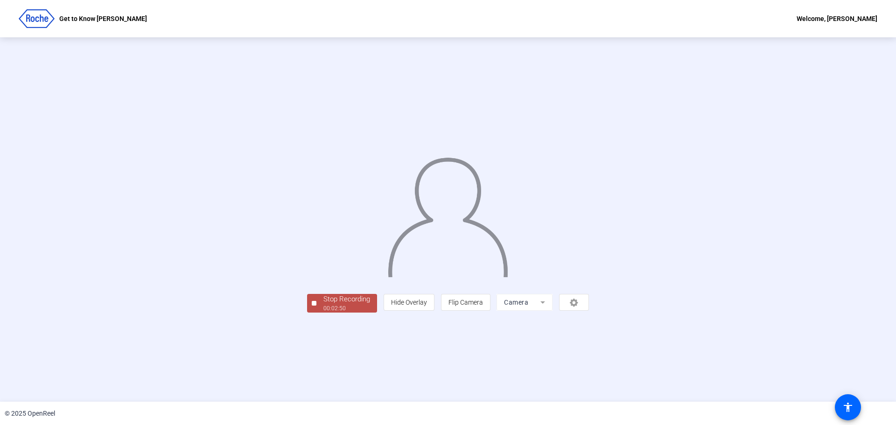
click at [323, 305] on div "Stop Recording" at bounding box center [346, 299] width 47 height 11
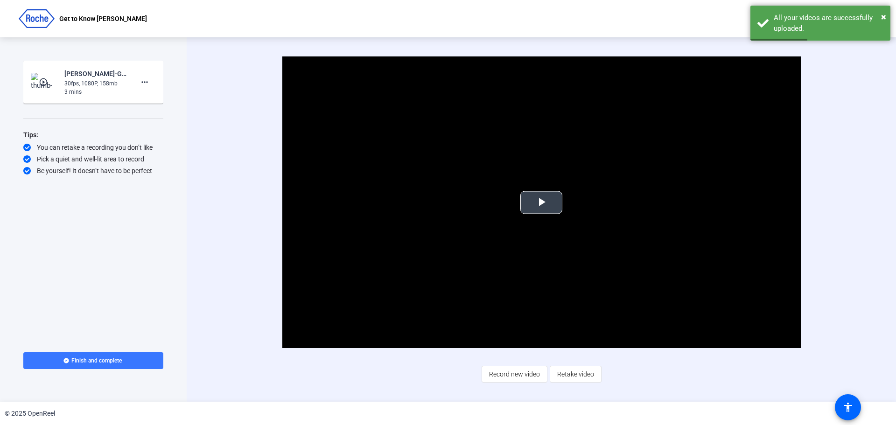
click at [541, 202] on span "Video Player" at bounding box center [541, 202] width 0 height 0
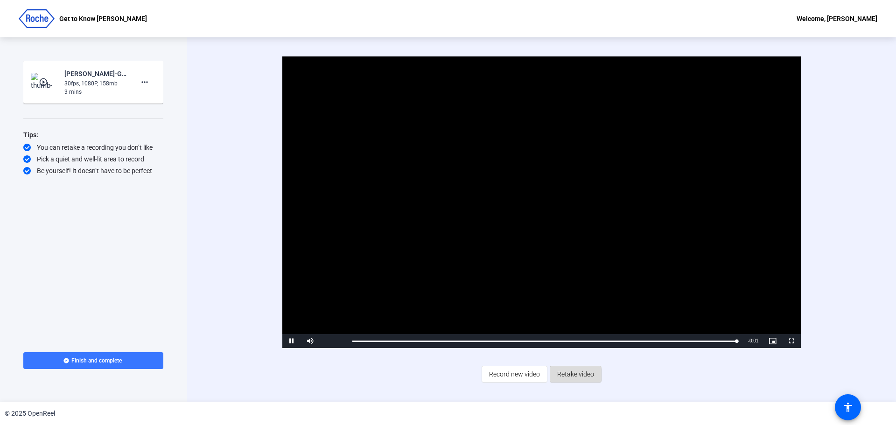
click at [568, 375] on span "Retake video" at bounding box center [575, 374] width 37 height 18
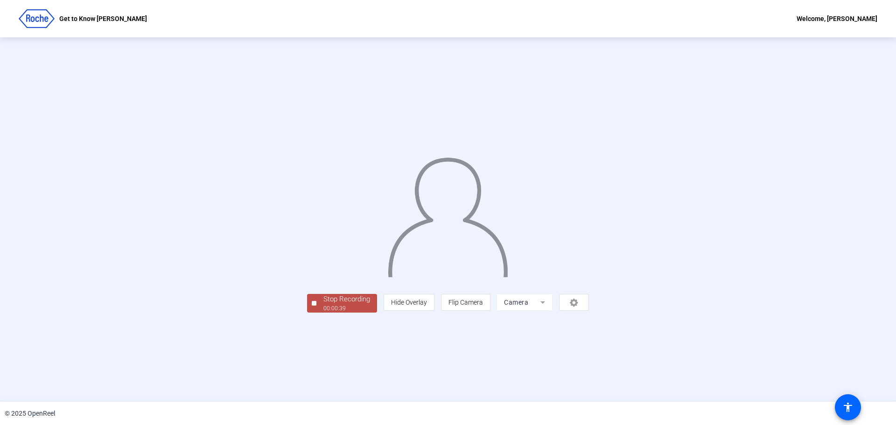
drag, startPoint x: 241, startPoint y: 373, endPoint x: 247, endPoint y: 373, distance: 6.1
click at [323, 313] on div "00:00:39" at bounding box center [346, 308] width 47 height 8
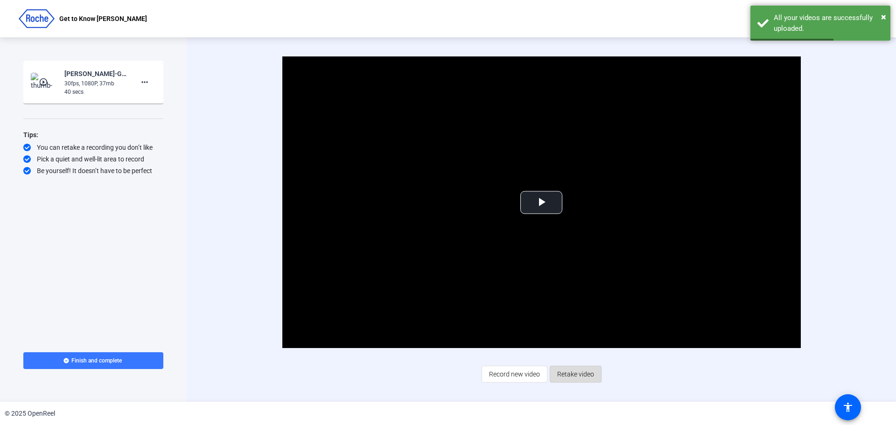
click at [579, 372] on span "Retake video" at bounding box center [575, 374] width 37 height 18
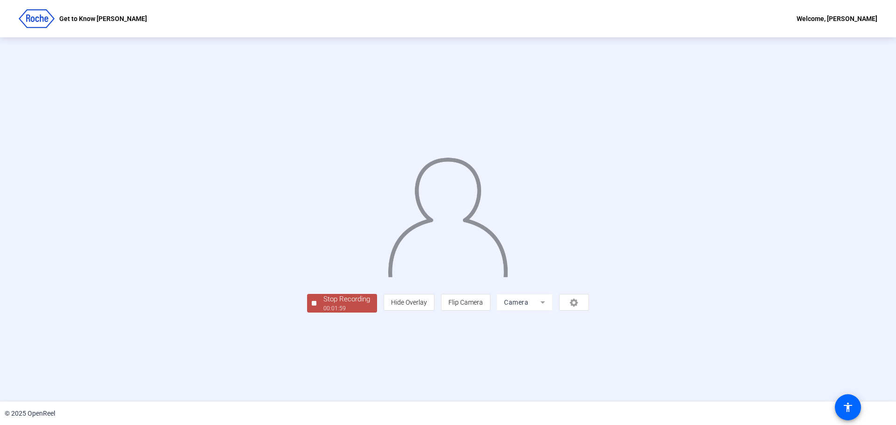
drag, startPoint x: 244, startPoint y: 369, endPoint x: 250, endPoint y: 370, distance: 6.1
click at [323, 305] on div "Stop Recording" at bounding box center [346, 299] width 47 height 11
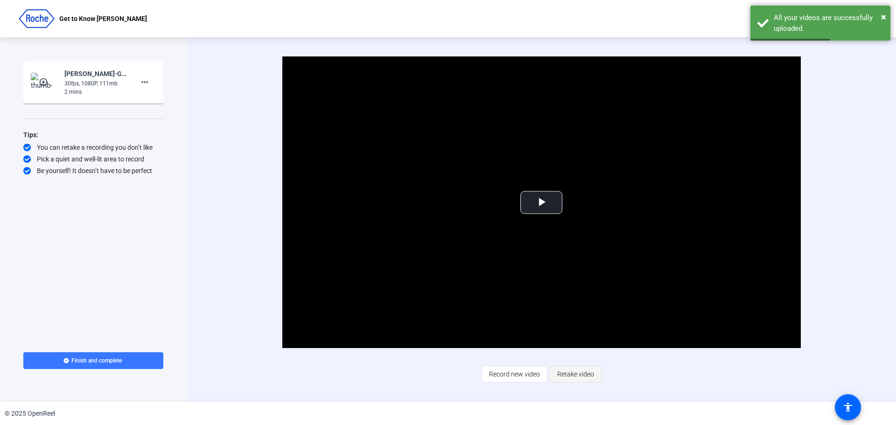
click at [574, 374] on span "Retake video" at bounding box center [575, 374] width 37 height 18
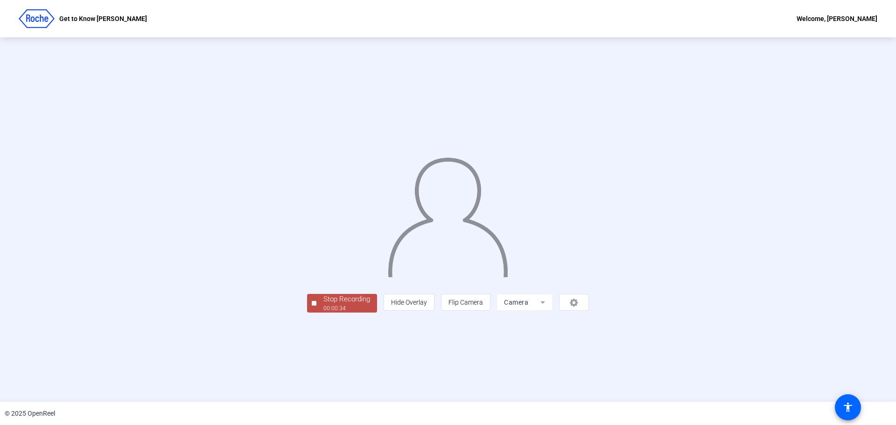
click at [323, 305] on div "Stop Recording" at bounding box center [346, 299] width 47 height 11
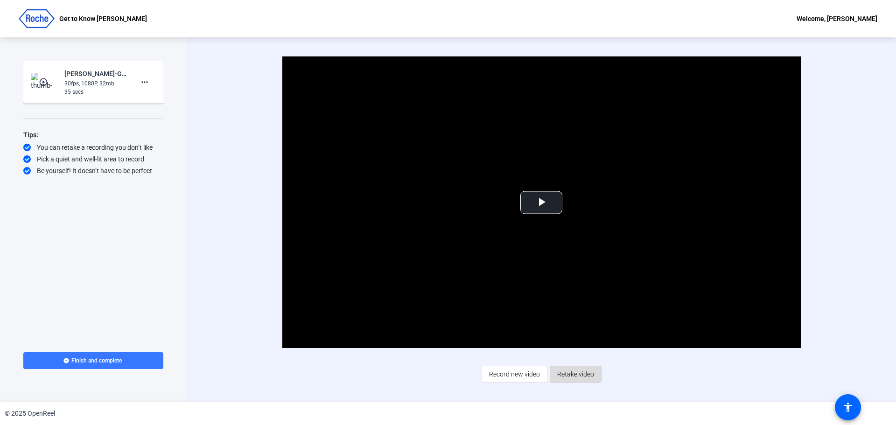
click at [581, 374] on span "Retake video" at bounding box center [575, 374] width 37 height 18
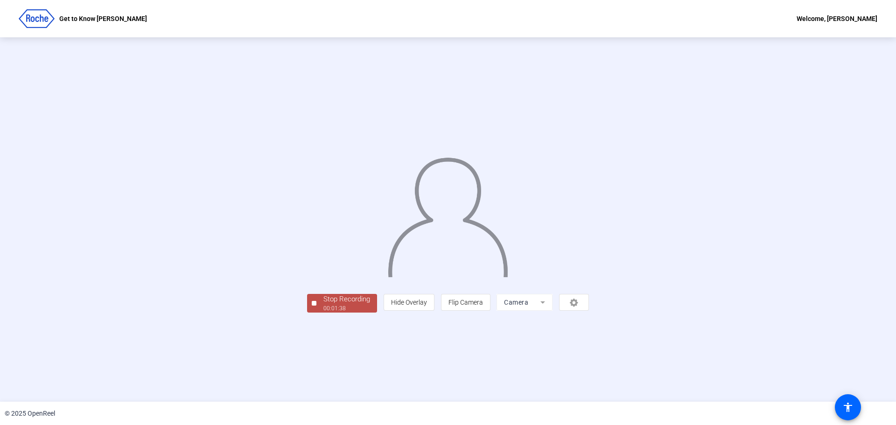
click at [323, 313] on div "00:01:38" at bounding box center [346, 308] width 47 height 8
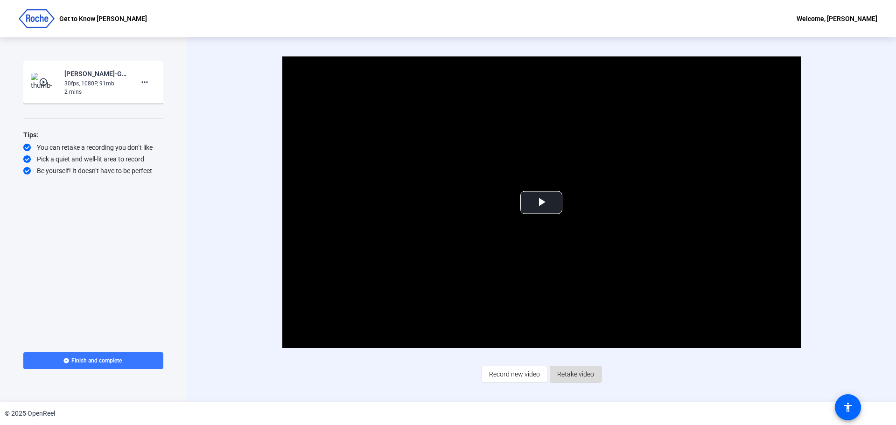
click at [568, 375] on span "Retake video" at bounding box center [575, 374] width 37 height 18
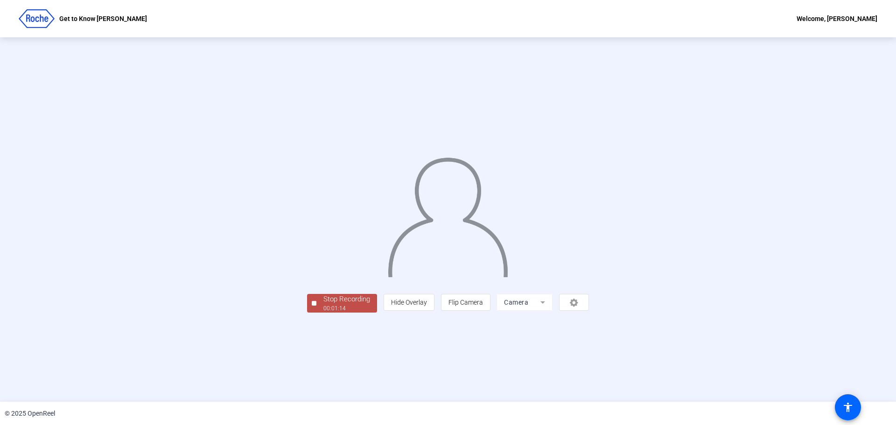
drag, startPoint x: 244, startPoint y: 371, endPoint x: 244, endPoint y: 365, distance: 5.6
click at [316, 313] on span "Stop Recording 00:01:14" at bounding box center [346, 303] width 61 height 19
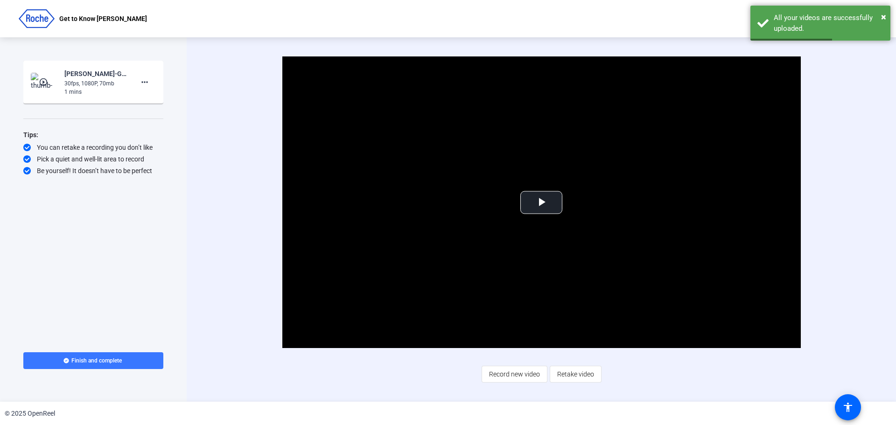
click at [567, 376] on span "Retake video" at bounding box center [575, 374] width 37 height 18
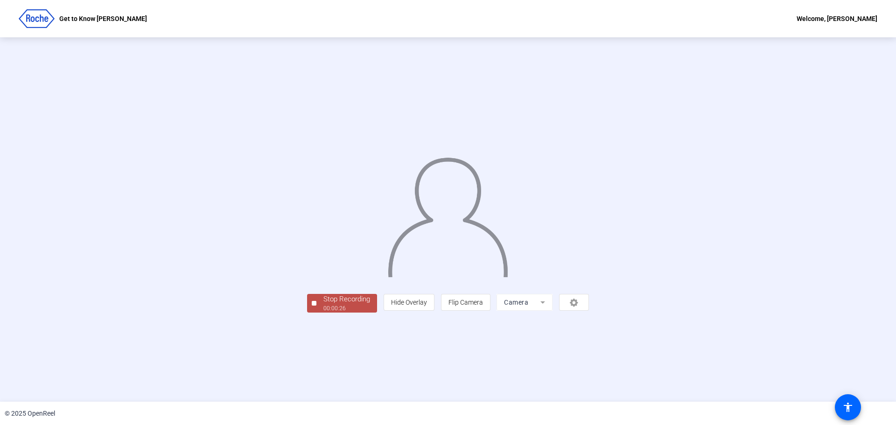
click at [323, 305] on div "Stop Recording" at bounding box center [346, 299] width 47 height 11
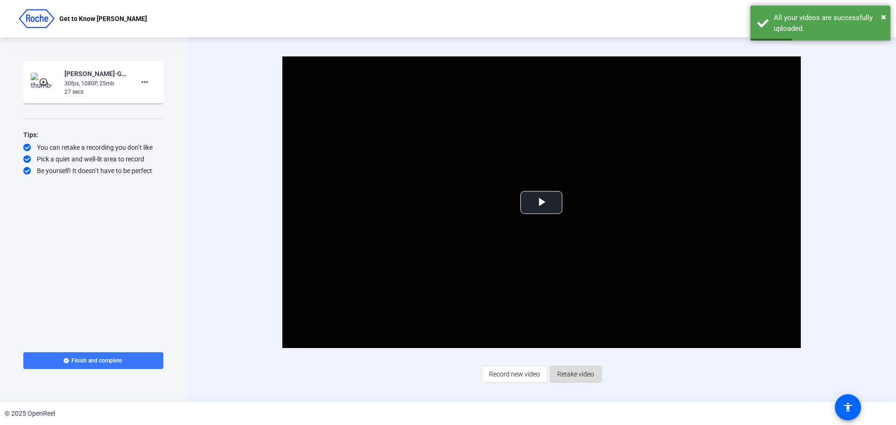
click at [562, 375] on span "Retake video" at bounding box center [575, 374] width 37 height 18
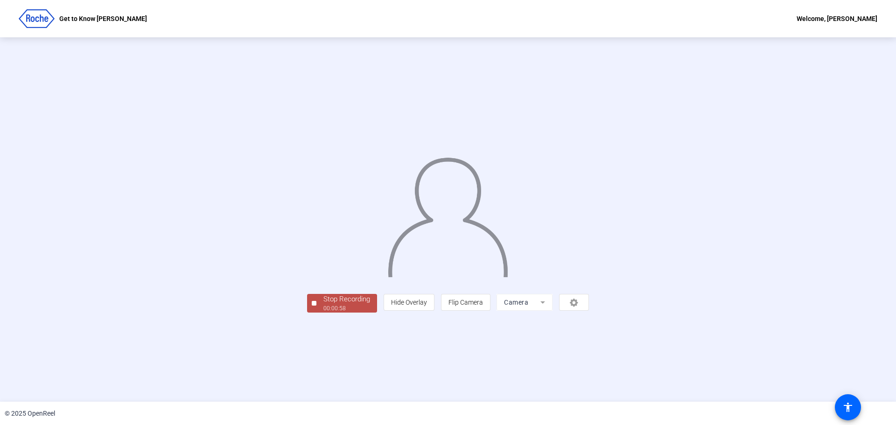
click at [323, 305] on div "Stop Recording" at bounding box center [346, 299] width 47 height 11
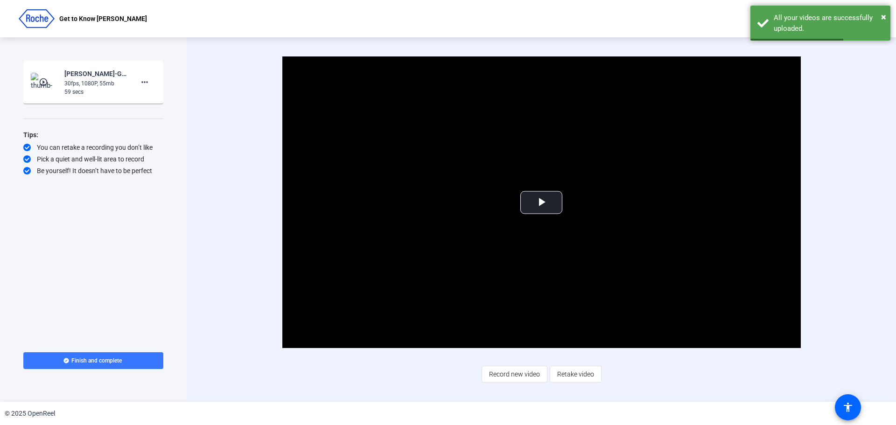
click at [571, 375] on span "Retake video" at bounding box center [575, 374] width 37 height 18
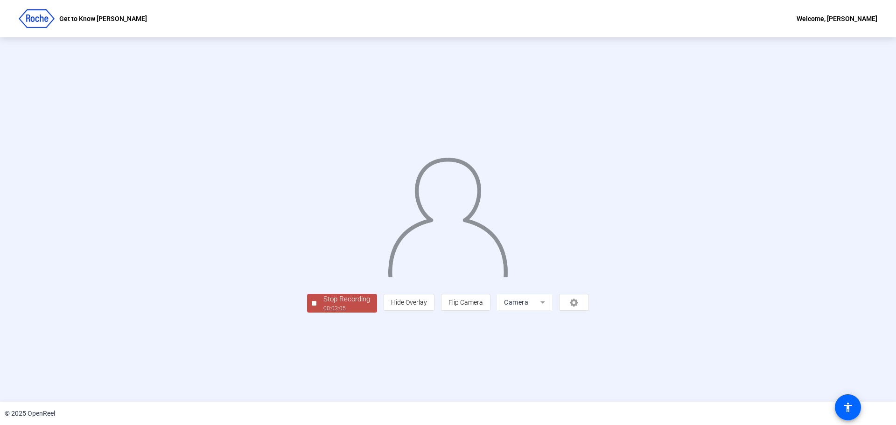
click at [323, 313] on div "00:03:05" at bounding box center [346, 308] width 47 height 8
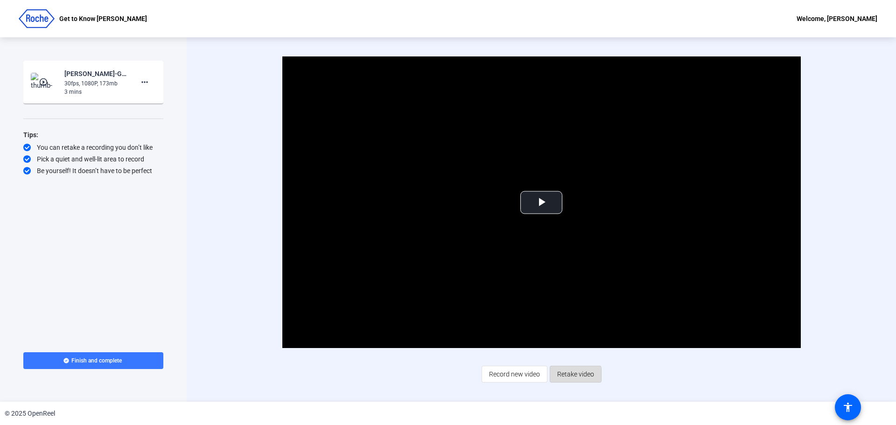
click at [566, 375] on span "Retake video" at bounding box center [575, 374] width 37 height 18
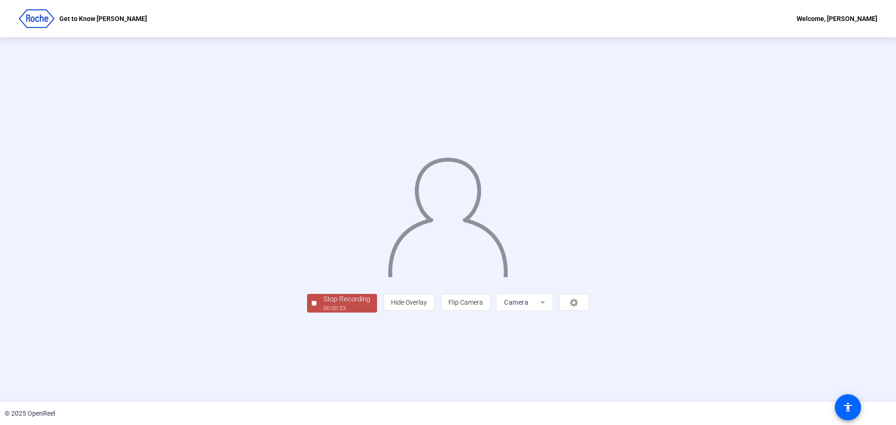
click at [323, 313] on div "00:00:53" at bounding box center [346, 308] width 47 height 8
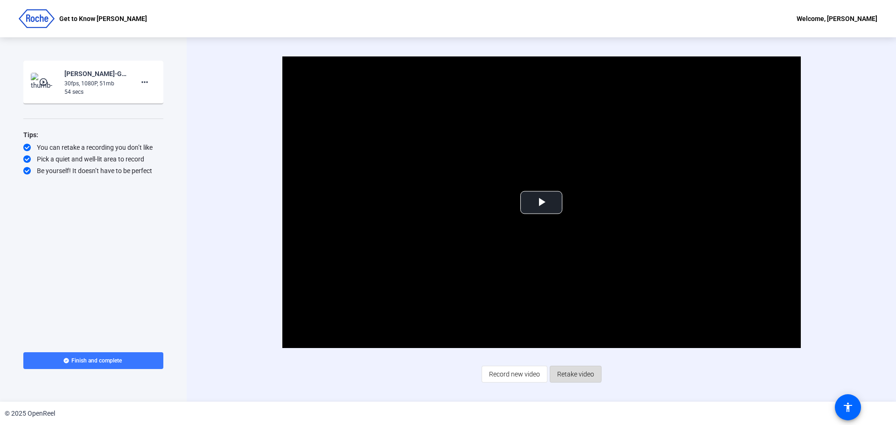
click at [567, 372] on span "Retake video" at bounding box center [575, 374] width 37 height 18
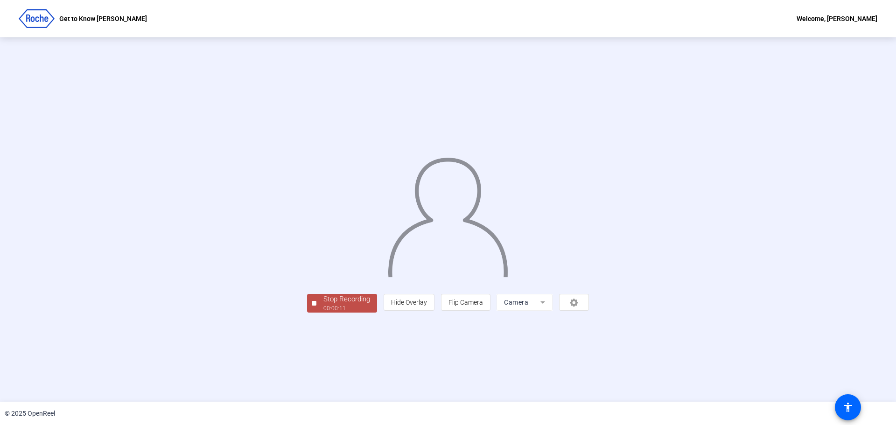
click at [323, 305] on div "Stop Recording" at bounding box center [346, 299] width 47 height 11
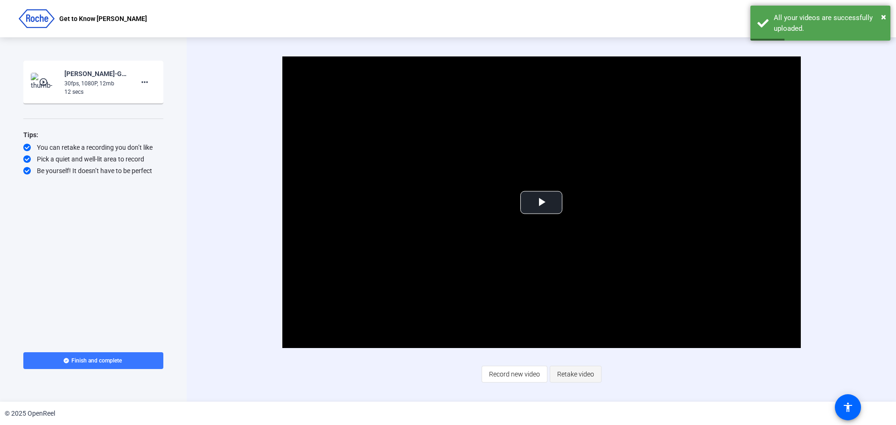
click at [578, 374] on span "Retake video" at bounding box center [575, 374] width 37 height 18
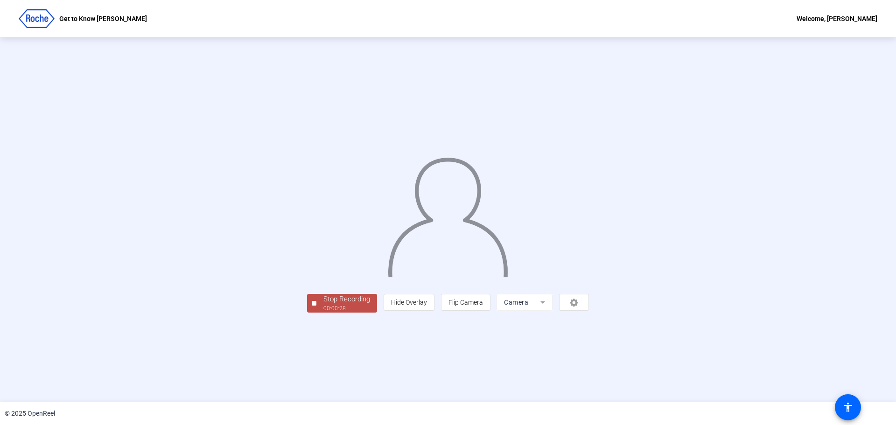
click at [323, 305] on div "Stop Recording" at bounding box center [346, 299] width 47 height 11
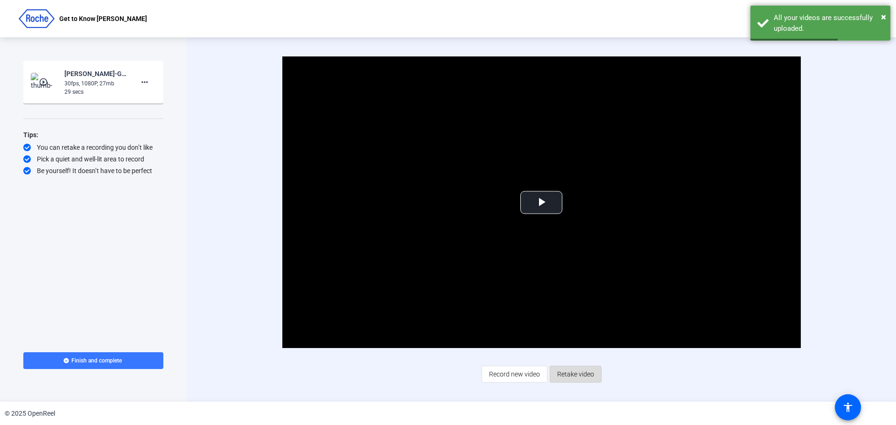
click at [566, 375] on span "Retake video" at bounding box center [575, 374] width 37 height 18
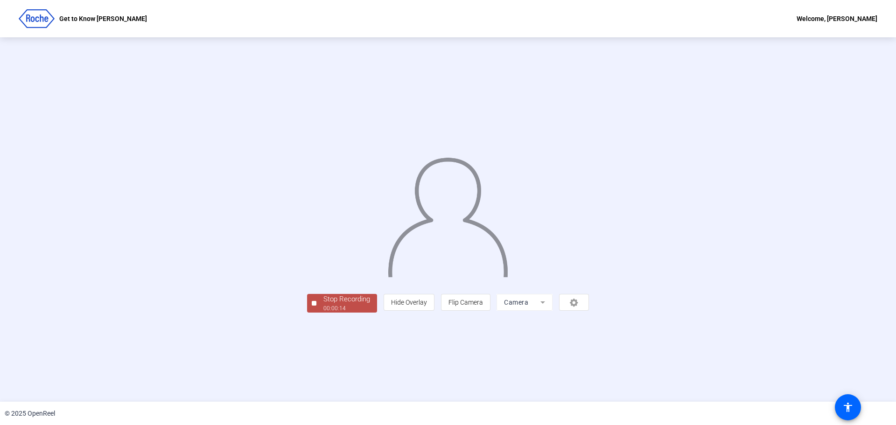
drag, startPoint x: 249, startPoint y: 365, endPoint x: 252, endPoint y: 360, distance: 5.4
click at [323, 305] on div "Stop Recording" at bounding box center [346, 299] width 47 height 11
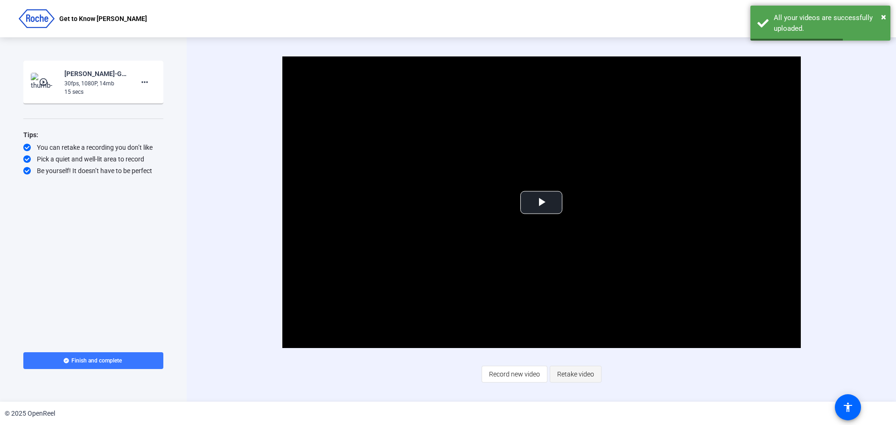
click at [580, 377] on span "Retake video" at bounding box center [575, 374] width 37 height 18
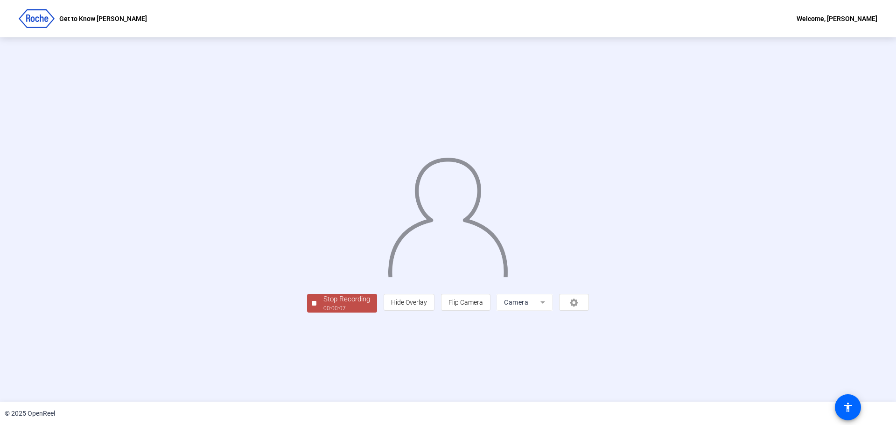
click at [323, 305] on div "Stop Recording" at bounding box center [346, 299] width 47 height 11
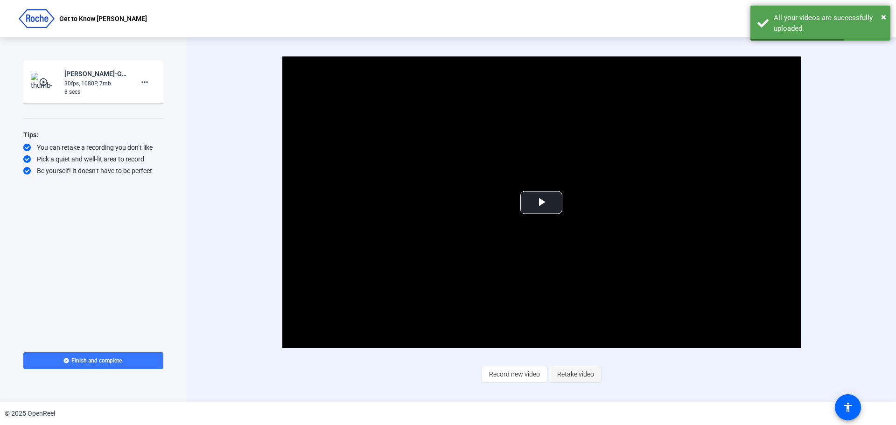
click at [577, 374] on span "Retake video" at bounding box center [575, 374] width 37 height 18
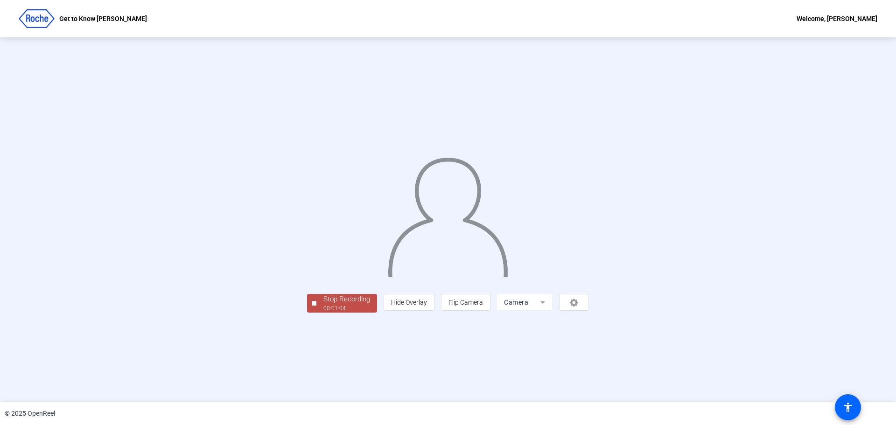
click at [323, 313] on div "00:01:04" at bounding box center [346, 308] width 47 height 8
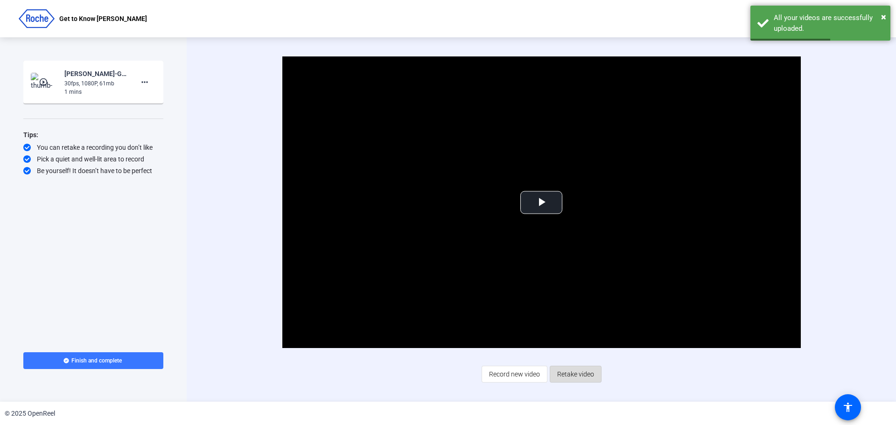
click at [573, 376] on span "Retake video" at bounding box center [575, 374] width 37 height 18
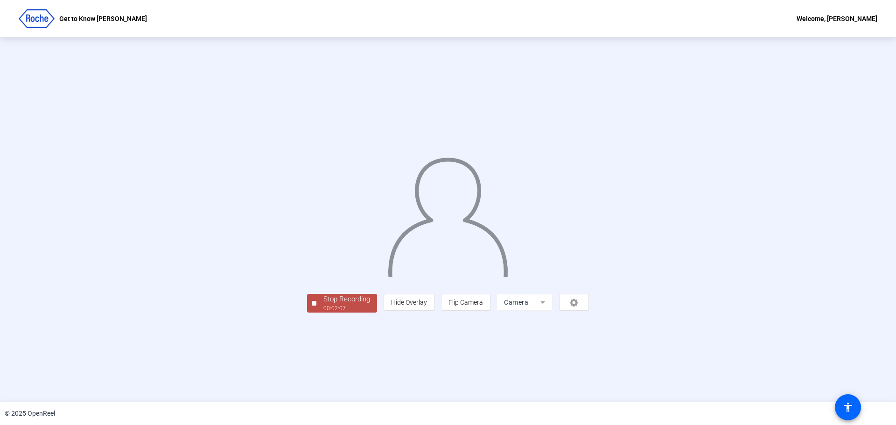
click at [323, 313] on div "00:02:07" at bounding box center [346, 308] width 47 height 8
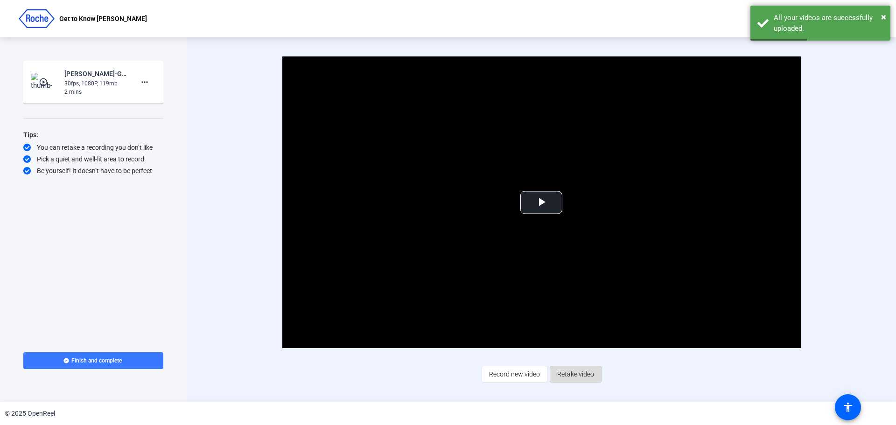
click at [588, 372] on span "Retake video" at bounding box center [575, 374] width 37 height 18
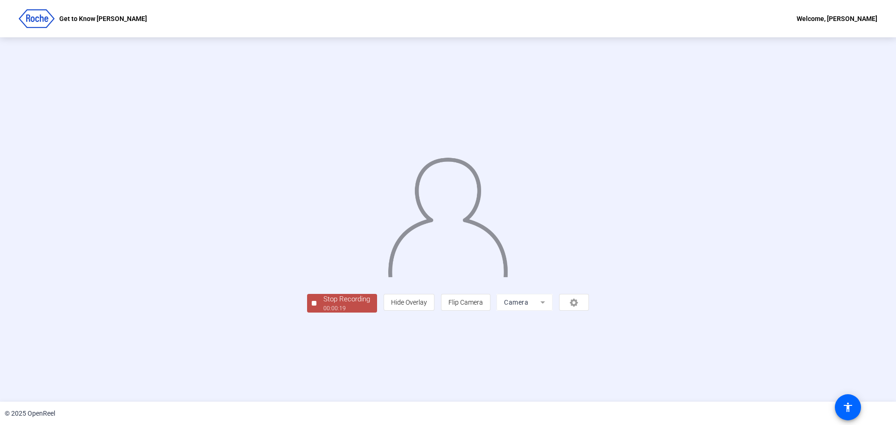
click at [323, 305] on div "Stop Recording" at bounding box center [346, 299] width 47 height 11
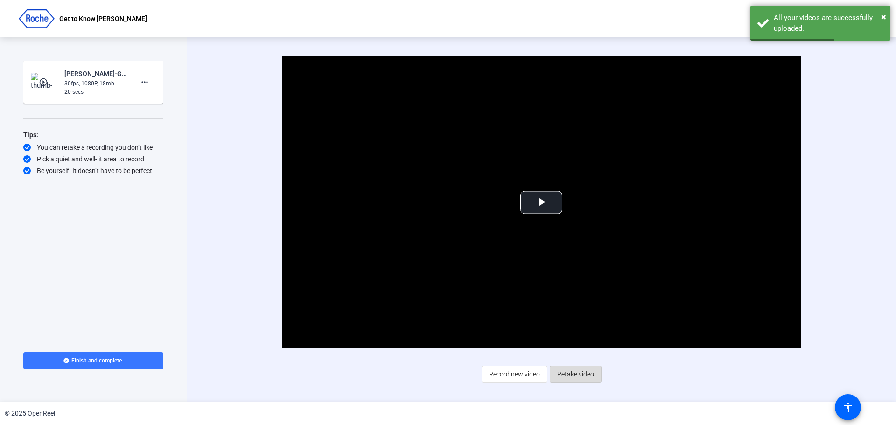
click at [581, 375] on span "Retake video" at bounding box center [575, 374] width 37 height 18
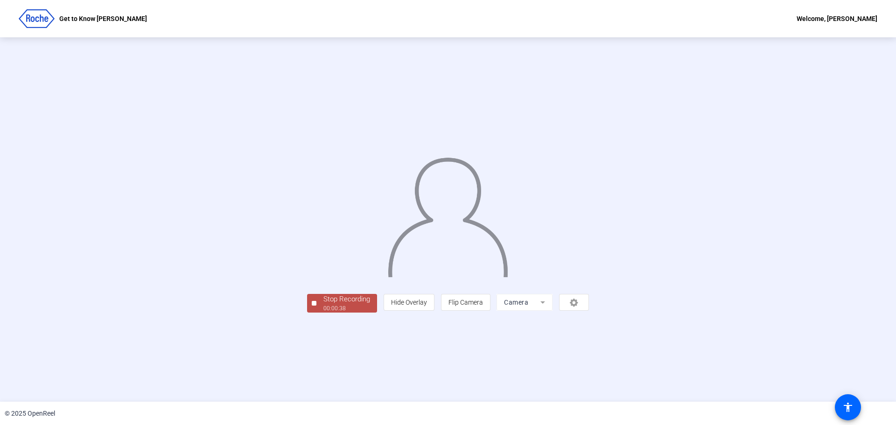
click at [323, 313] on div "00:00:38" at bounding box center [346, 308] width 47 height 8
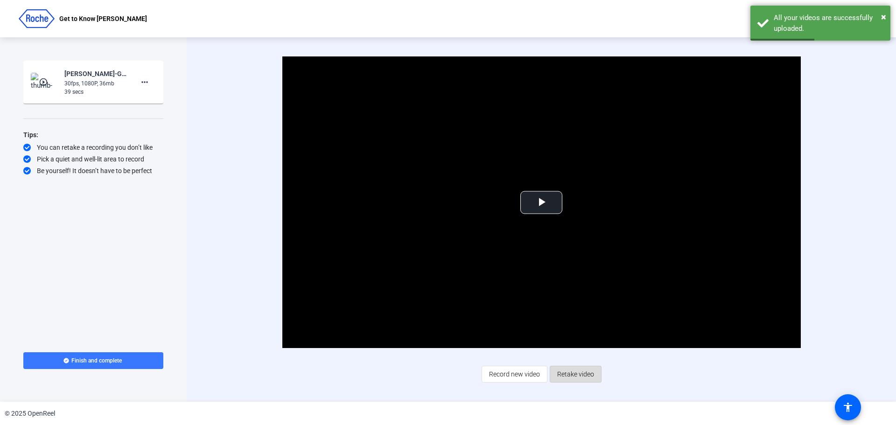
click at [583, 371] on span "Retake video" at bounding box center [575, 374] width 37 height 18
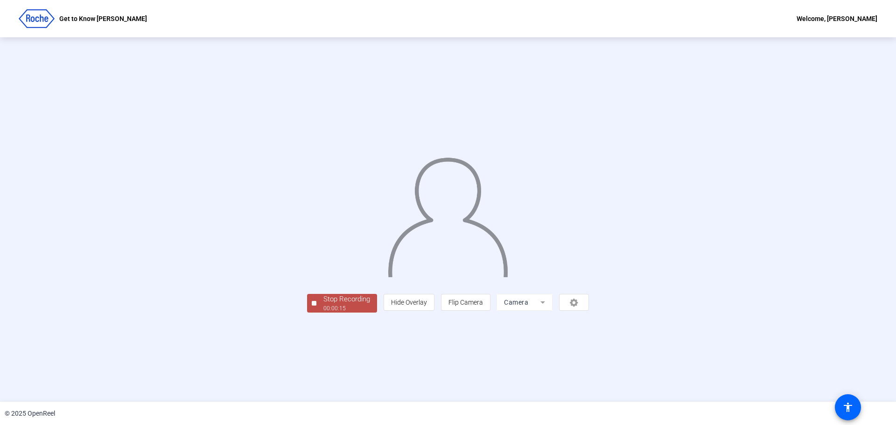
click at [323, 305] on div "Stop Recording" at bounding box center [346, 299] width 47 height 11
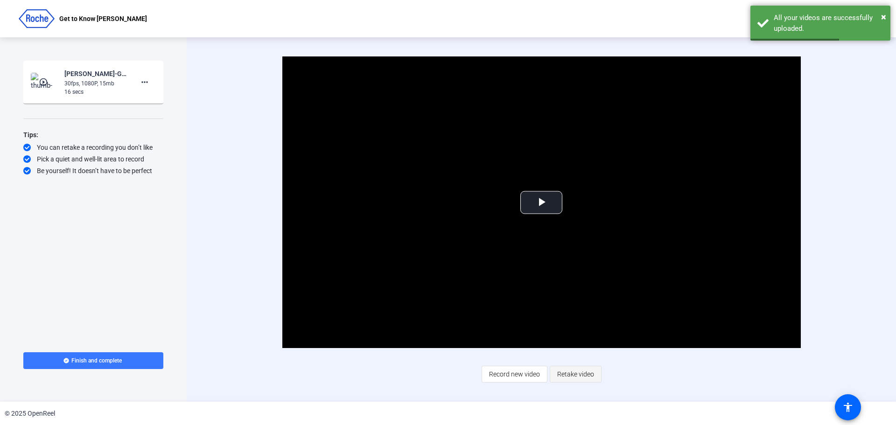
click at [579, 373] on span "Retake video" at bounding box center [575, 374] width 37 height 18
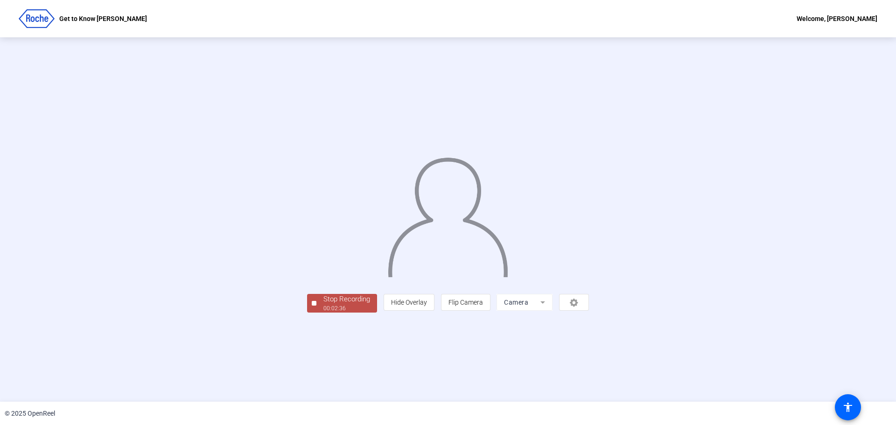
click at [323, 305] on div "Stop Recording" at bounding box center [346, 299] width 47 height 11
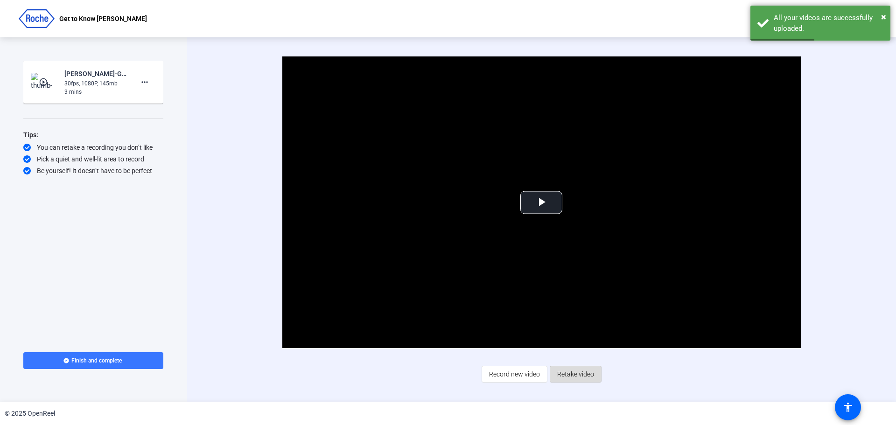
click at [579, 372] on span "Retake video" at bounding box center [575, 374] width 37 height 18
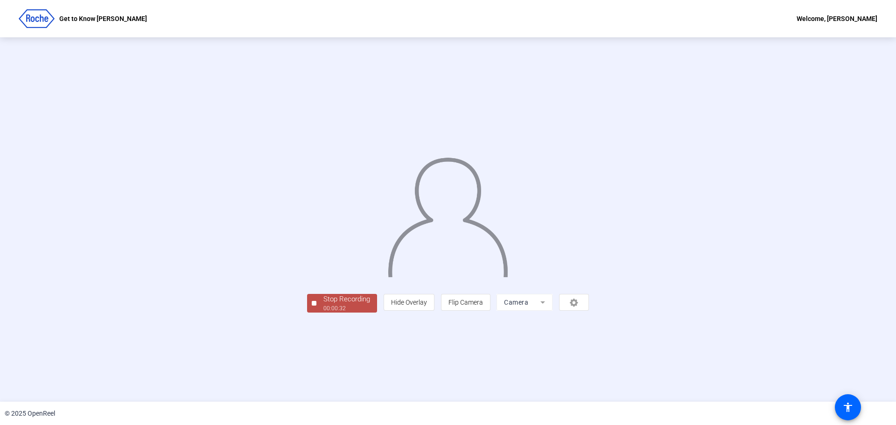
click at [323, 305] on div "Stop Recording" at bounding box center [346, 299] width 47 height 11
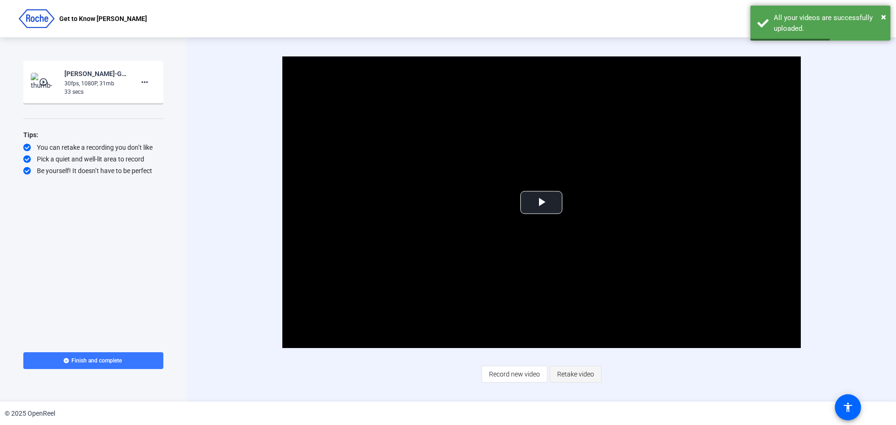
click at [578, 374] on span "Retake video" at bounding box center [575, 374] width 37 height 18
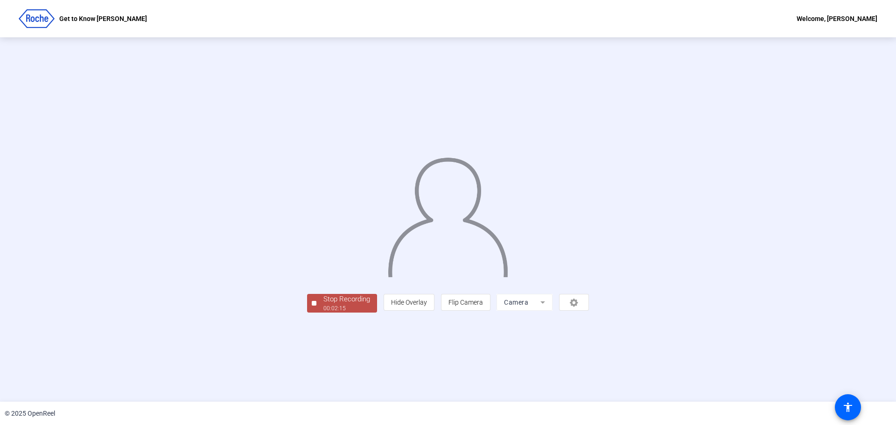
click at [323, 305] on div "Stop Recording" at bounding box center [346, 299] width 47 height 11
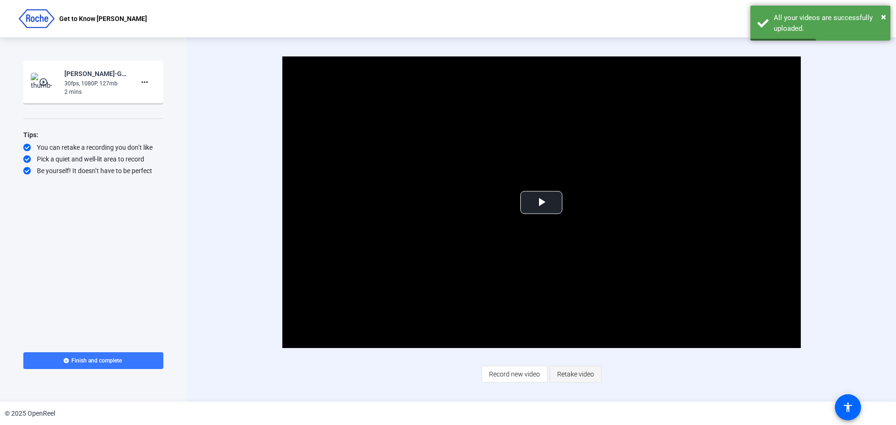
click at [584, 373] on span "Retake video" at bounding box center [575, 374] width 37 height 18
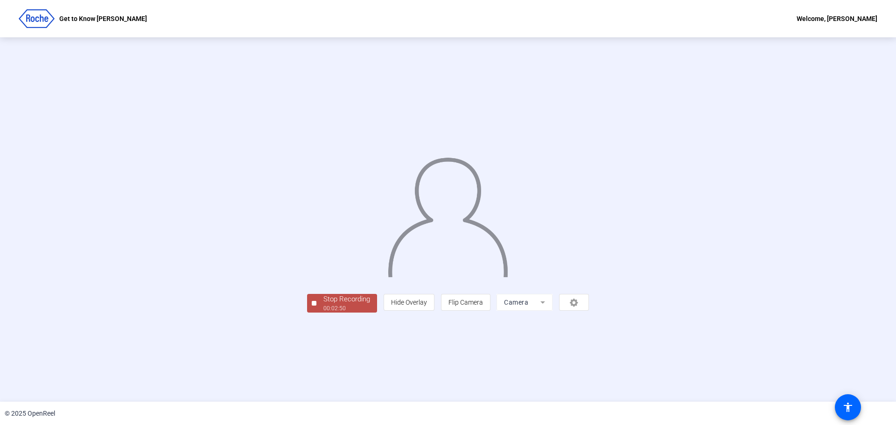
click at [323, 305] on div "Stop Recording" at bounding box center [346, 299] width 47 height 11
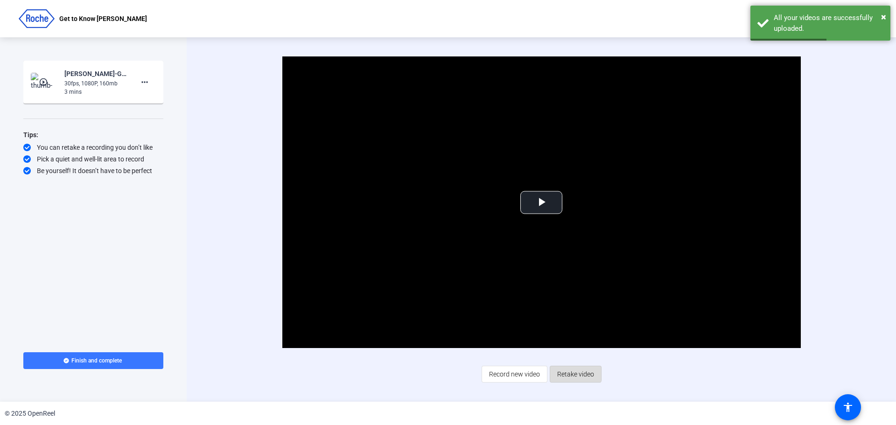
click at [575, 373] on span "Retake video" at bounding box center [575, 374] width 37 height 18
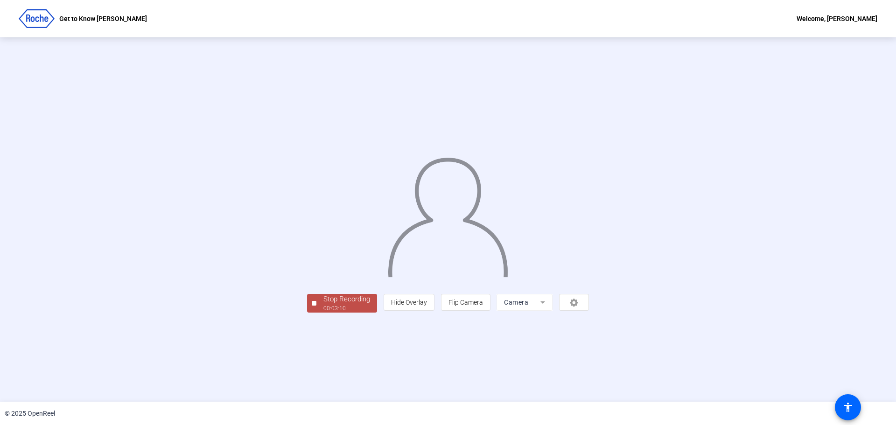
click at [323, 313] on div "00:03:10" at bounding box center [346, 308] width 47 height 8
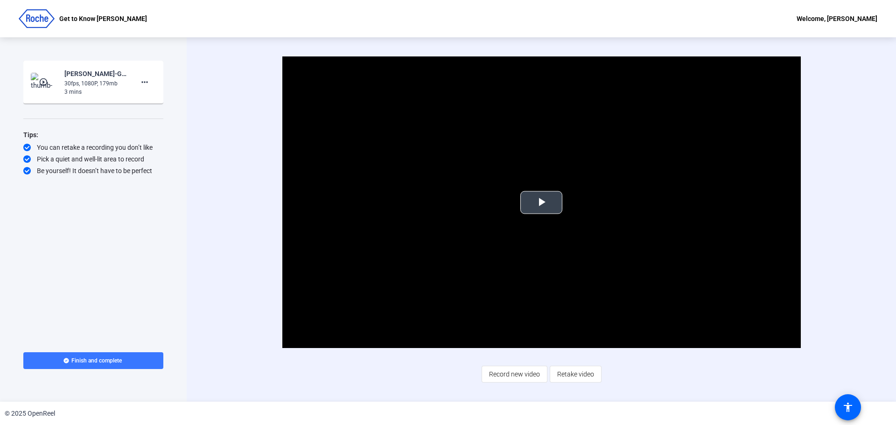
click at [541, 202] on span "Video Player" at bounding box center [541, 202] width 0 height 0
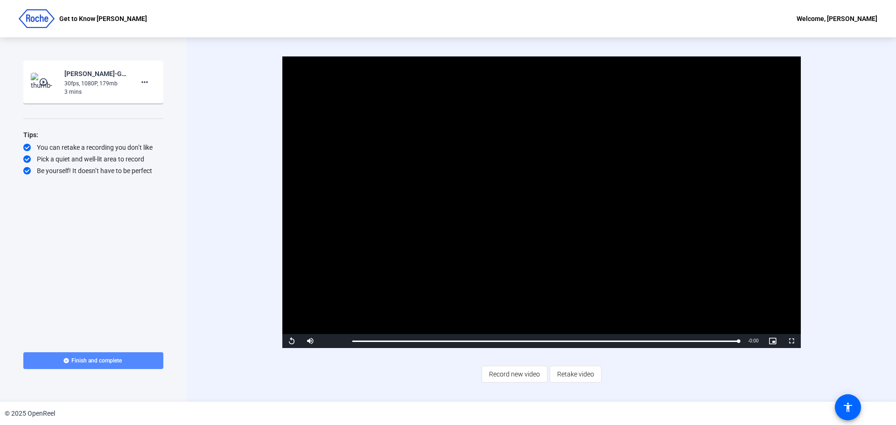
click at [103, 362] on span "Finish and complete" at bounding box center [96, 360] width 50 height 7
